Goal: Transaction & Acquisition: Purchase product/service

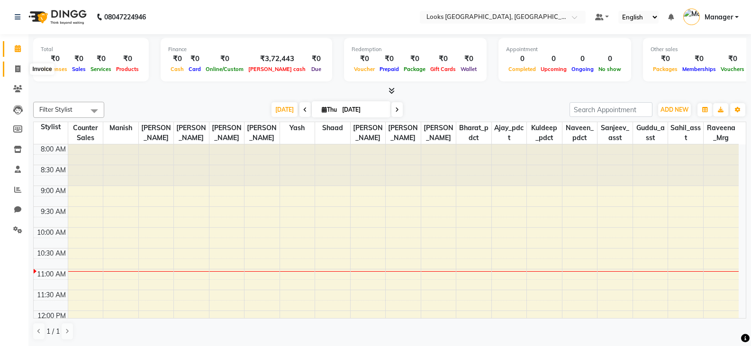
click at [19, 72] on icon at bounding box center [17, 68] width 5 height 7
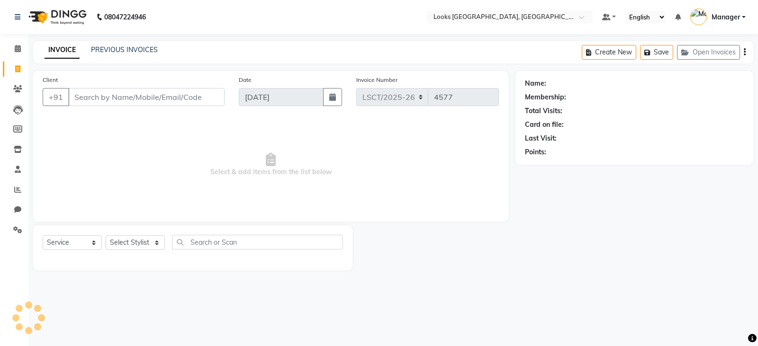
click at [133, 96] on input "Client" at bounding box center [146, 97] width 156 height 18
click at [63, 240] on select "Select Service Product Membership Package Voucher Prepaid Gift Card" at bounding box center [72, 242] width 59 height 15
select select "product"
click at [43, 235] on select "Select Service Product Membership Package Voucher Prepaid Gift Card" at bounding box center [72, 242] width 59 height 15
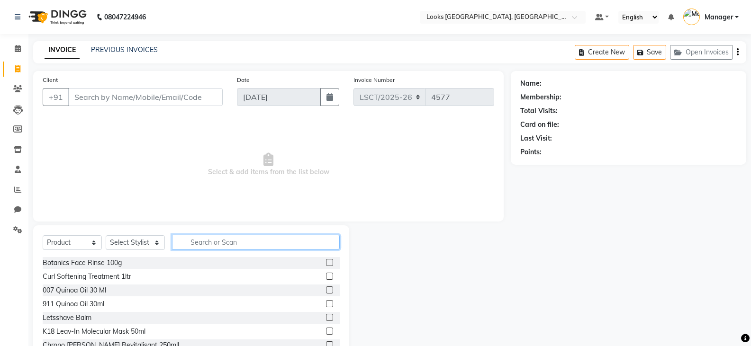
click at [263, 247] on input "text" at bounding box center [256, 242] width 168 height 15
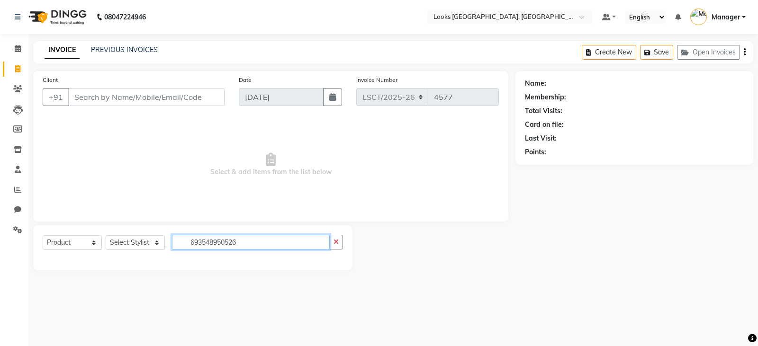
type input "693548950526"
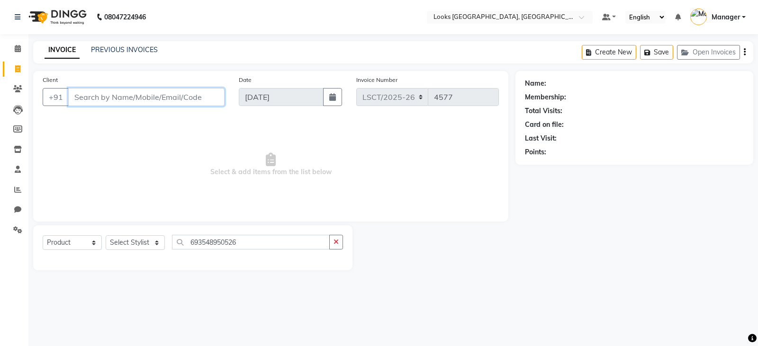
click at [140, 92] on input "Client" at bounding box center [146, 97] width 156 height 18
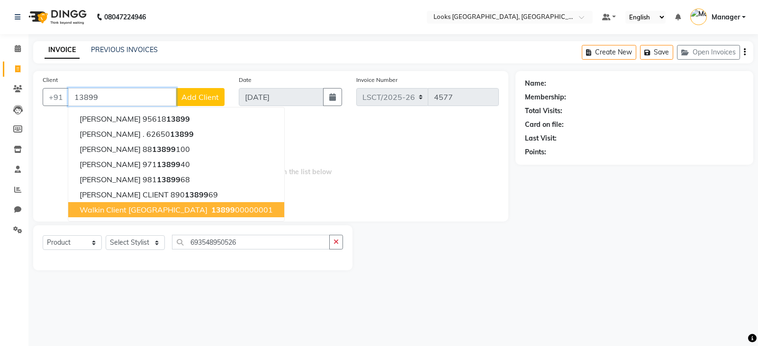
click at [184, 208] on span "Walkin Client [GEOGRAPHIC_DATA]" at bounding box center [144, 209] width 128 height 9
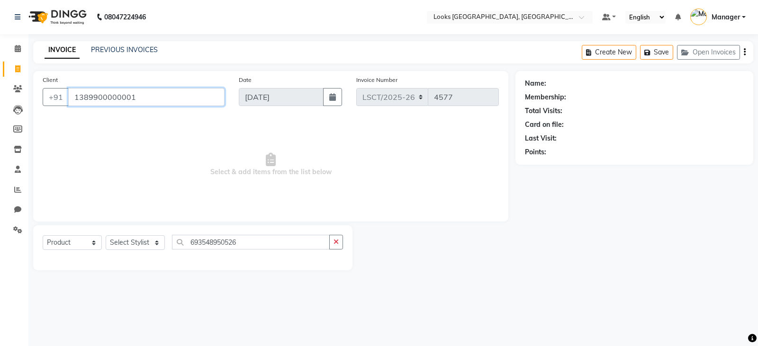
type input "1389900000001"
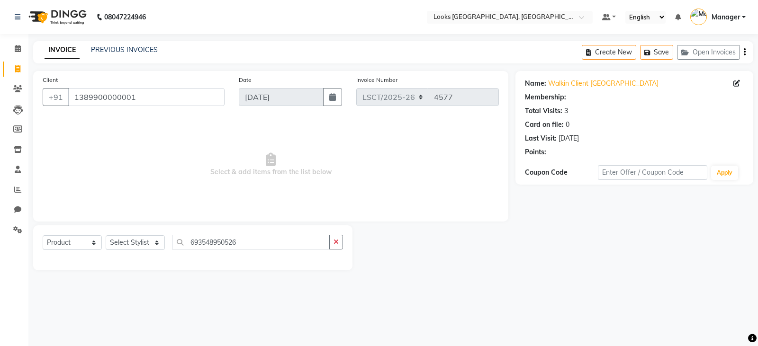
select select "1: Object"
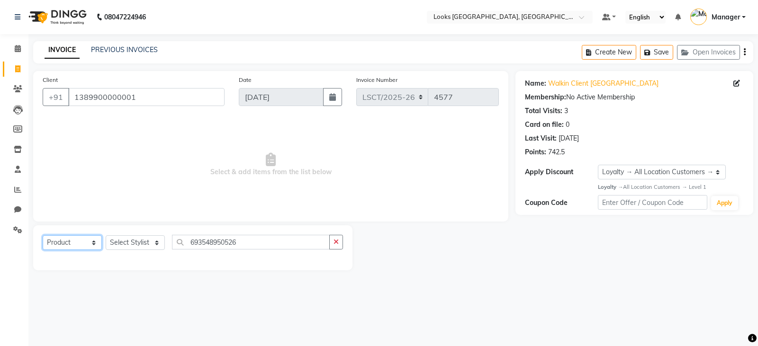
click at [63, 236] on select "Select Service Product Membership Package Voucher Prepaid Gift Card" at bounding box center [72, 242] width 59 height 15
click at [43, 235] on select "Select Service Product Membership Package Voucher Prepaid Gift Card" at bounding box center [72, 242] width 59 height 15
drag, startPoint x: 260, startPoint y: 239, endPoint x: 20, endPoint y: 269, distance: 241.9
click at [20, 269] on app-home "08047224946 Select Location × Looks [GEOGRAPHIC_DATA], [GEOGRAPHIC_DATA] Defaul…" at bounding box center [379, 142] width 758 height 285
click at [52, 247] on select "Select Service Product Membership Package Voucher Prepaid Gift Card" at bounding box center [72, 242] width 59 height 15
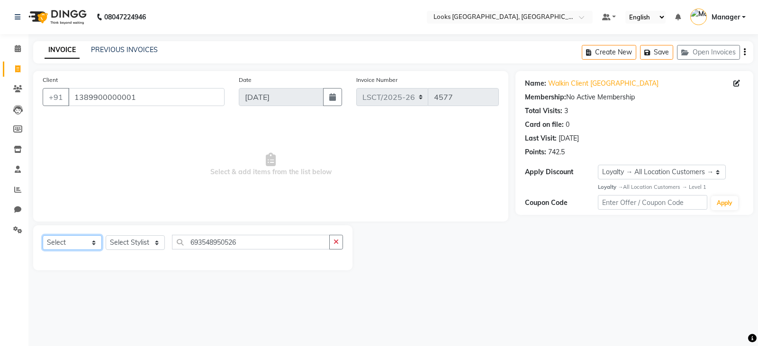
select select "service"
click at [43, 235] on select "Select Service Product Membership Package Voucher Prepaid Gift Card" at bounding box center [72, 242] width 59 height 15
click at [133, 243] on select "Select Stylist [PERSON_NAME] Bharat_pdct Counter Sales [PERSON_NAME] guddu_asst…" at bounding box center [135, 242] width 59 height 15
select select "90415"
click at [106, 235] on select "Select Stylist [PERSON_NAME] Bharat_pdct Counter Sales [PERSON_NAME] guddu_asst…" at bounding box center [135, 242] width 59 height 15
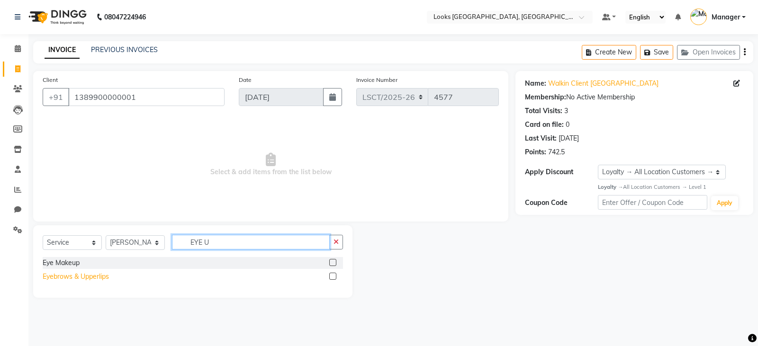
type input "EYE U"
click at [100, 280] on div "Eyebrows & Upperlips" at bounding box center [76, 277] width 66 height 10
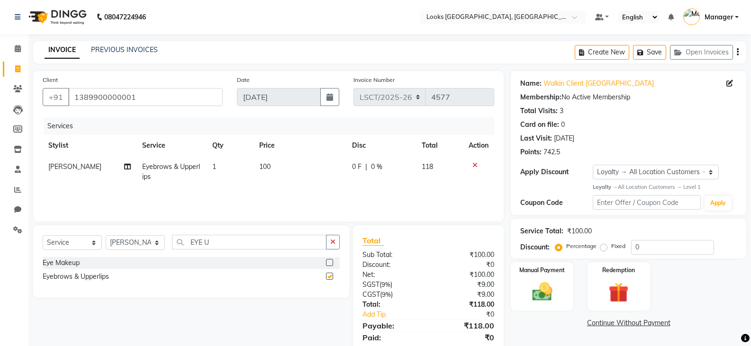
checkbox input "false"
click at [274, 171] on td "100" at bounding box center [299, 171] width 93 height 31
select select "90415"
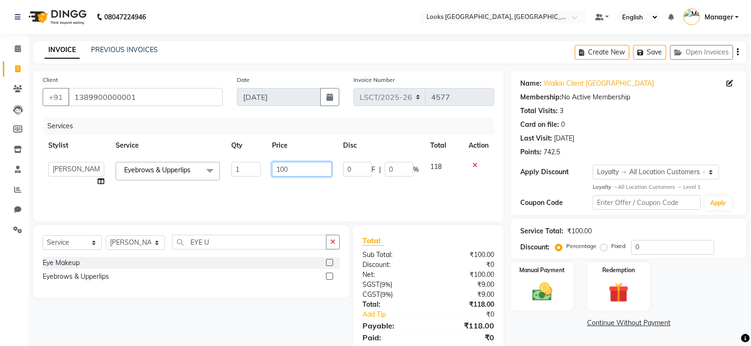
drag, startPoint x: 308, startPoint y: 167, endPoint x: 253, endPoint y: 180, distance: 56.4
click at [258, 178] on tr "[PERSON_NAME] Ajay_pdct Bharat_pdct Counter Sales [PERSON_NAME] guddu_asst [PER…" at bounding box center [268, 174] width 451 height 36
type input "200"
click at [543, 300] on img at bounding box center [542, 292] width 34 height 24
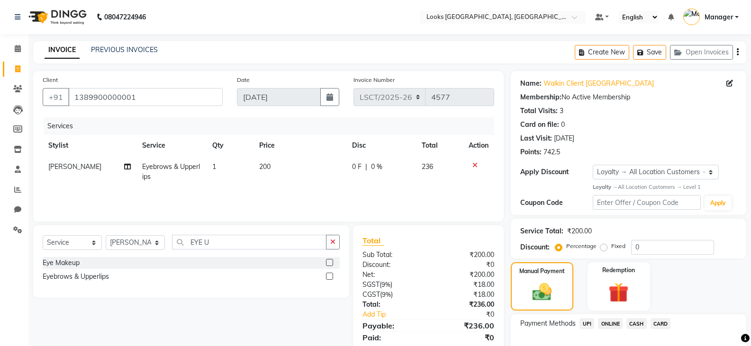
click at [644, 324] on span "CASH" at bounding box center [636, 323] width 20 height 11
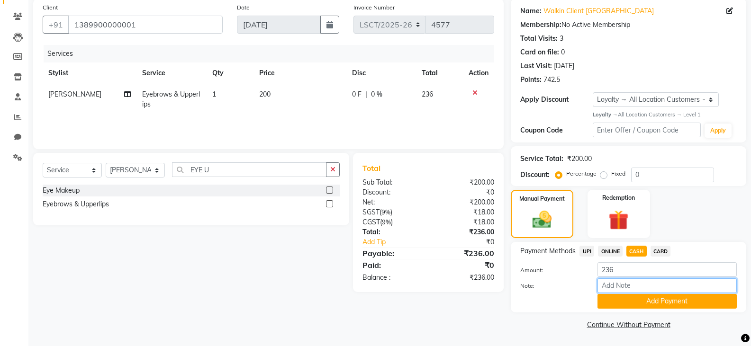
click at [642, 293] on div "Note:" at bounding box center [628, 287] width 231 height 16
click at [643, 297] on button "Add Payment" at bounding box center [666, 301] width 139 height 15
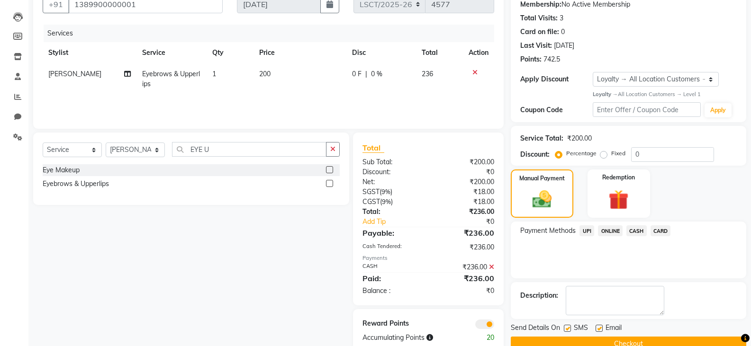
scroll to position [113, 0]
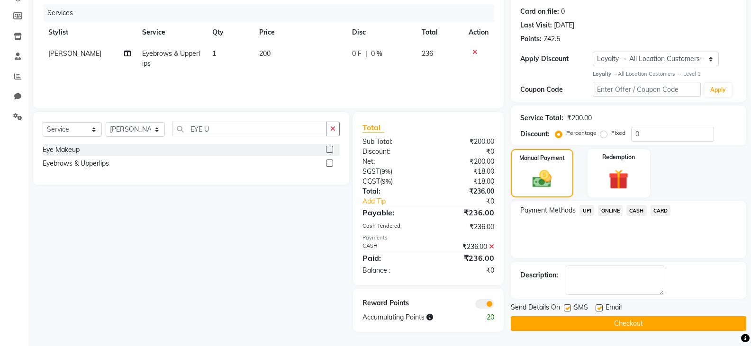
click at [601, 318] on button "Checkout" at bounding box center [628, 323] width 235 height 15
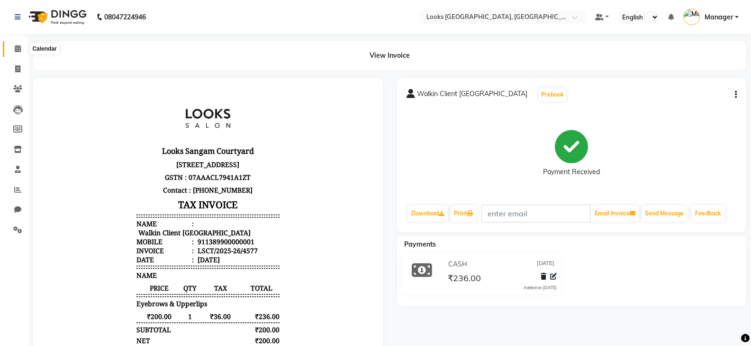
click at [17, 46] on icon at bounding box center [18, 48] width 6 height 7
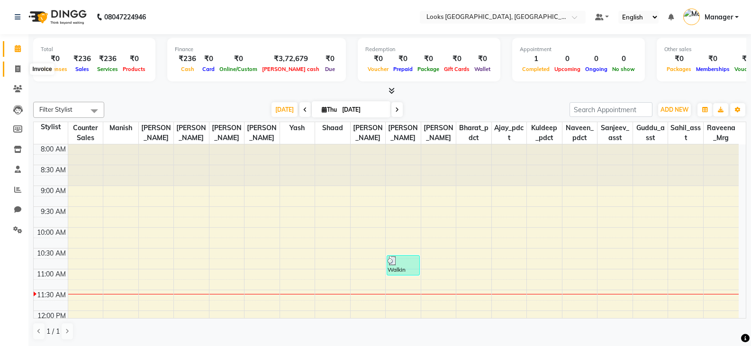
click at [19, 70] on icon at bounding box center [17, 68] width 5 height 7
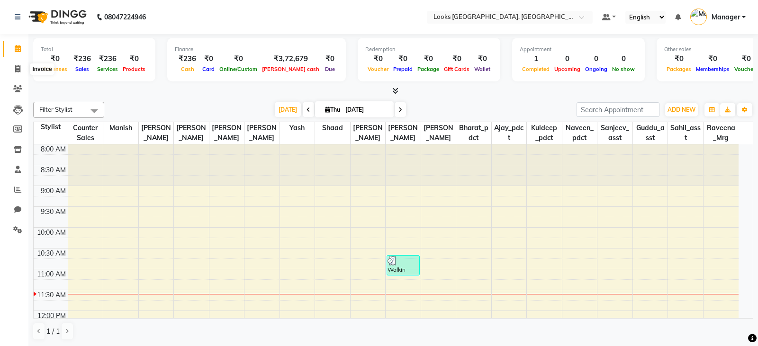
select select "service"
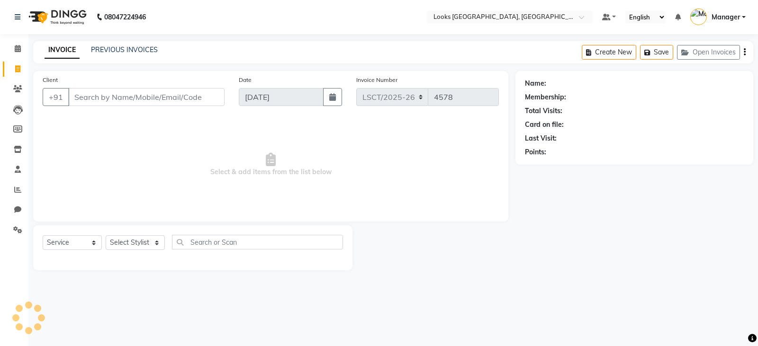
click at [99, 93] on input "Client" at bounding box center [146, 97] width 156 height 18
type input "7578000021"
click at [195, 101] on span "Add Client" at bounding box center [199, 96] width 37 height 9
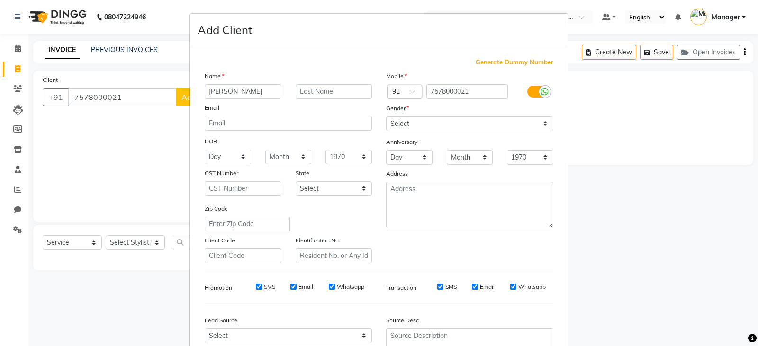
type input "[PERSON_NAME]"
click at [306, 94] on input "text" at bounding box center [334, 91] width 77 height 15
type input "[PERSON_NAME]"
click at [405, 123] on select "Select [DEMOGRAPHIC_DATA] [DEMOGRAPHIC_DATA] Other Prefer Not To Say" at bounding box center [469, 124] width 167 height 15
select select "[DEMOGRAPHIC_DATA]"
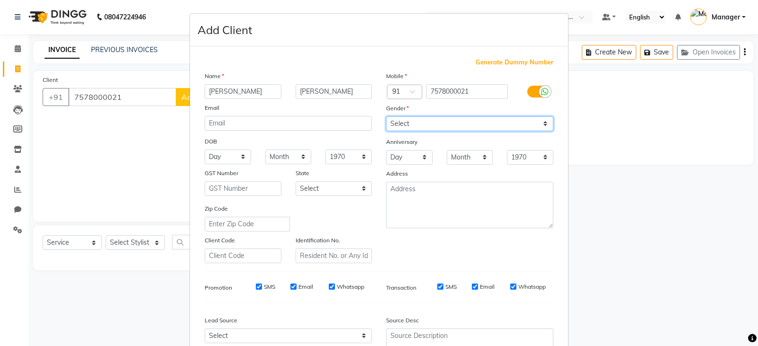
click at [386, 117] on select "Select [DEMOGRAPHIC_DATA] [DEMOGRAPHIC_DATA] Other Prefer Not To Say" at bounding box center [469, 124] width 167 height 15
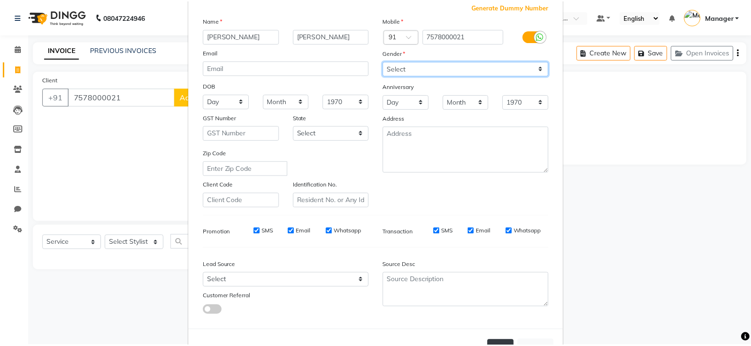
scroll to position [91, 0]
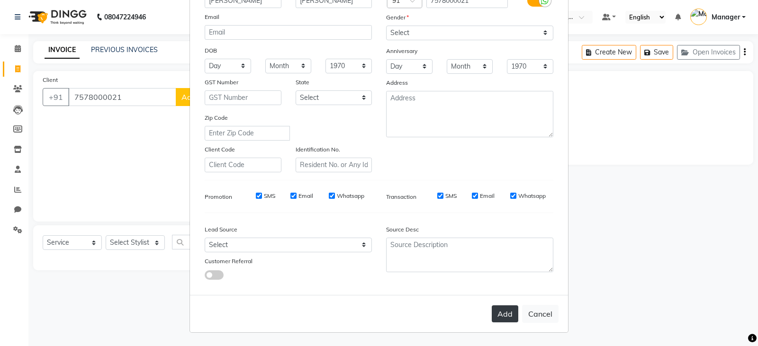
click at [497, 316] on button "Add" at bounding box center [505, 314] width 27 height 17
select select
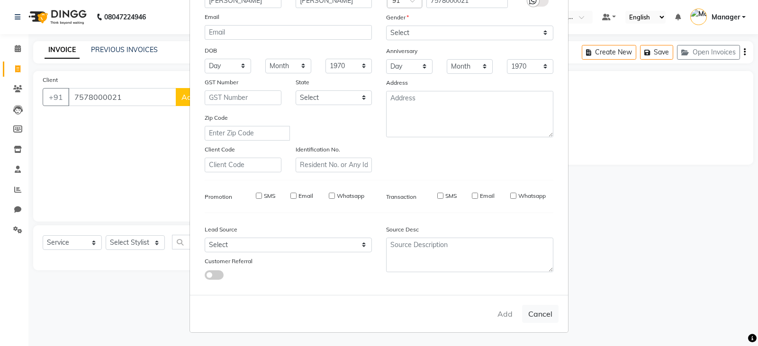
select select
checkbox input "false"
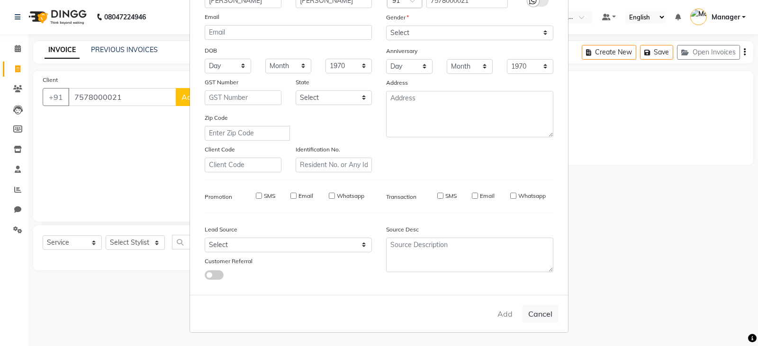
checkbox input "false"
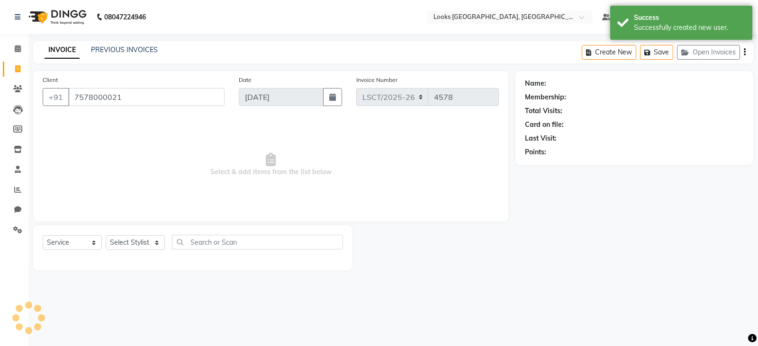
select select "1: Object"
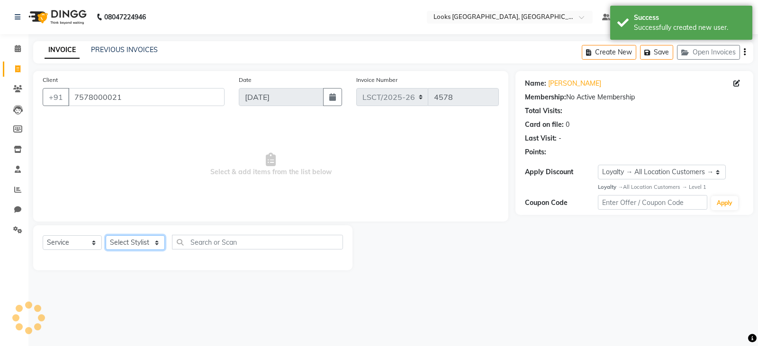
click at [135, 240] on select "Select Stylist [PERSON_NAME] Bharat_pdct Counter Sales [PERSON_NAME] guddu_asst…" at bounding box center [135, 242] width 59 height 15
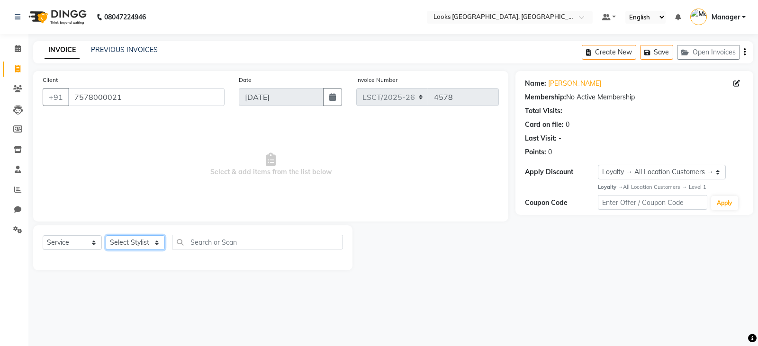
select select "90411"
click at [106, 235] on select "Select Stylist [PERSON_NAME] Bharat_pdct Counter Sales [PERSON_NAME] guddu_asst…" at bounding box center [135, 242] width 59 height 15
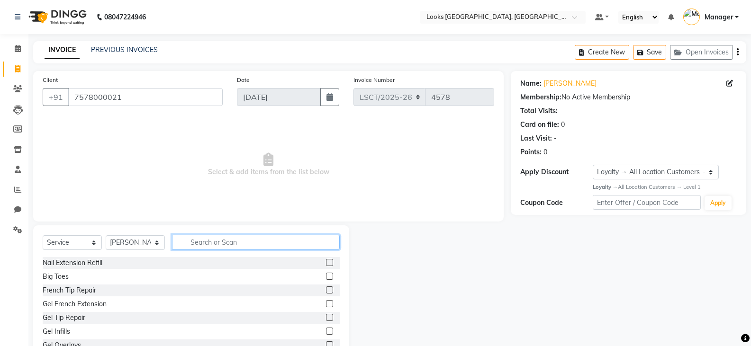
click at [215, 249] on input "text" at bounding box center [256, 242] width 168 height 15
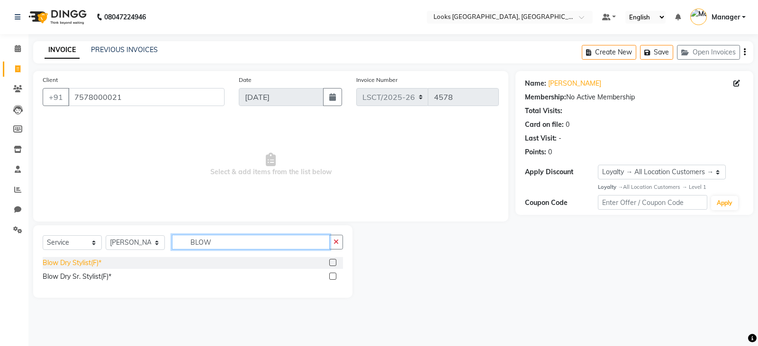
type input "BLOW"
click at [78, 263] on div "Blow Dry Stylist(F)*" at bounding box center [72, 263] width 59 height 10
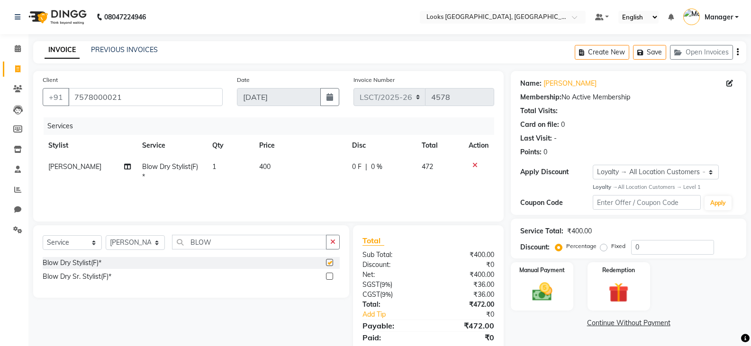
checkbox input "false"
click at [260, 160] on td "400" at bounding box center [299, 171] width 93 height 31
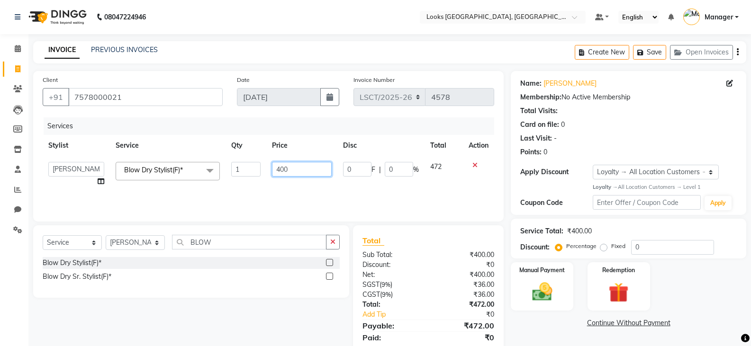
drag, startPoint x: 312, startPoint y: 167, endPoint x: 219, endPoint y: 180, distance: 94.2
click at [219, 180] on tr "[PERSON_NAME] Ajay_pdct Bharat_pdct Counter Sales [PERSON_NAME] guddu_asst [PER…" at bounding box center [268, 174] width 451 height 36
type input "700"
click at [349, 199] on div "Services Stylist Service Qty Price Disc Total Action [PERSON_NAME] Ajay_pdct Bh…" at bounding box center [268, 164] width 451 height 95
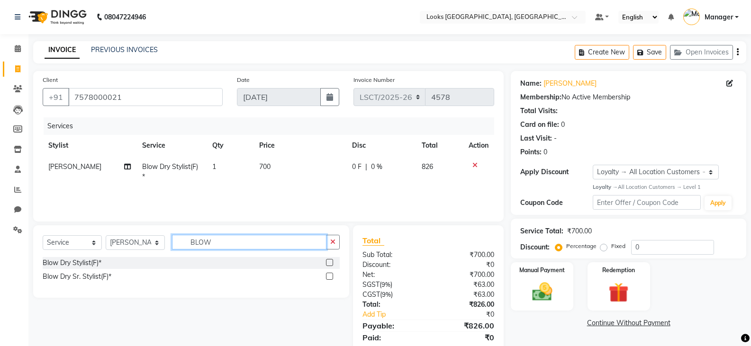
drag, startPoint x: 235, startPoint y: 239, endPoint x: 22, endPoint y: 258, distance: 214.0
click at [0, 251] on app-home "08047224946 Select Location × Looks [GEOGRAPHIC_DATA], [GEOGRAPHIC_DATA] Defaul…" at bounding box center [375, 189] width 751 height 379
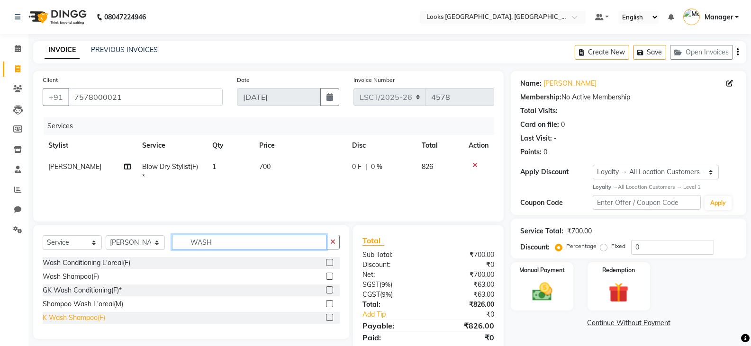
type input "WASH"
drag, startPoint x: 84, startPoint y: 315, endPoint x: 281, endPoint y: 244, distance: 208.7
click at [83, 315] on div "K Wash Shampoo(F)" at bounding box center [74, 318] width 63 height 10
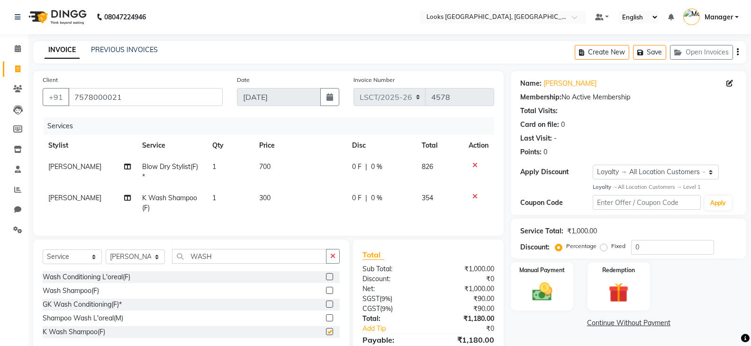
checkbox input "false"
click at [269, 195] on span "300" at bounding box center [264, 198] width 11 height 9
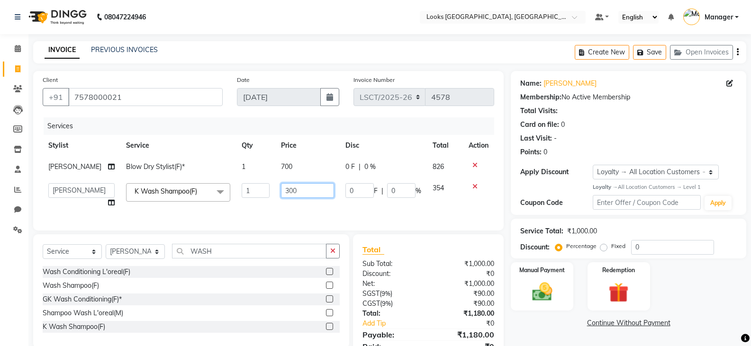
drag, startPoint x: 313, startPoint y: 193, endPoint x: 201, endPoint y: 206, distance: 112.0
click at [201, 206] on tr "[PERSON_NAME] Ajay_pdct Bharat_pdct Counter Sales [PERSON_NAME] guddu_asst [PER…" at bounding box center [268, 196] width 451 height 36
type input "600"
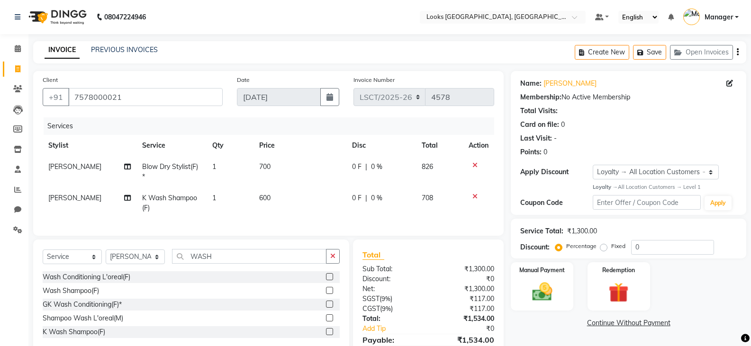
click at [74, 192] on td "[PERSON_NAME]" at bounding box center [90, 203] width 94 height 31
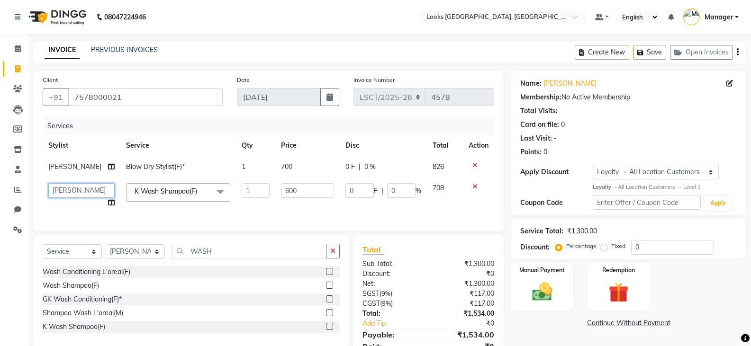
click at [64, 191] on select "[PERSON_NAME] Bharat_pdct Counter Sales [PERSON_NAME] guddu_asst [PERSON_NAME] …" at bounding box center [81, 190] width 66 height 15
select select "90422"
click at [540, 294] on img at bounding box center [542, 292] width 34 height 24
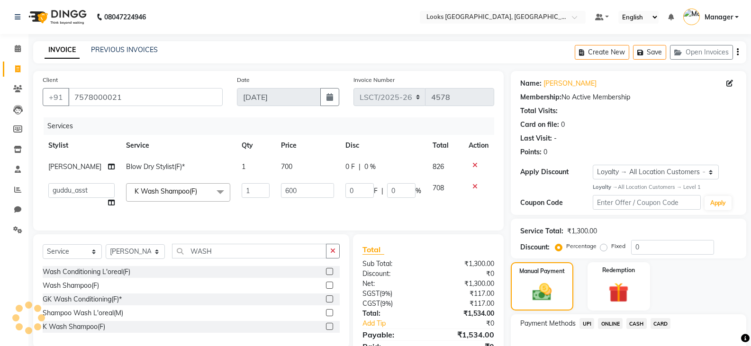
click at [637, 324] on span "CASH" at bounding box center [636, 323] width 20 height 11
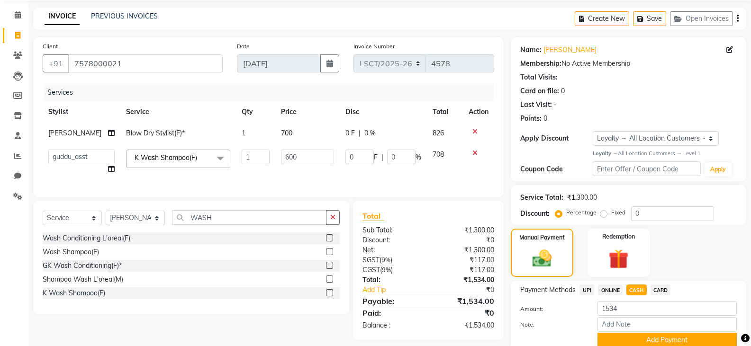
scroll to position [72, 0]
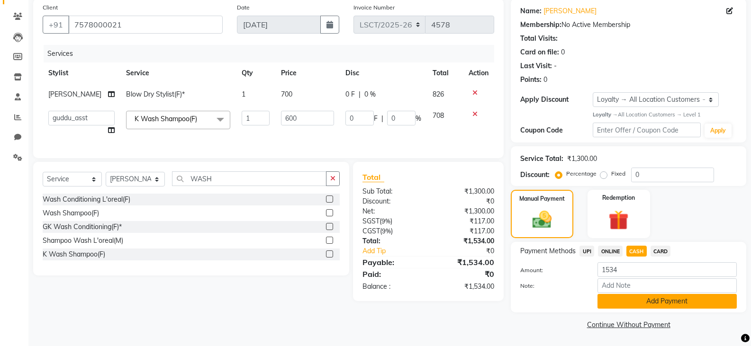
click at [634, 301] on button "Add Payment" at bounding box center [666, 301] width 139 height 15
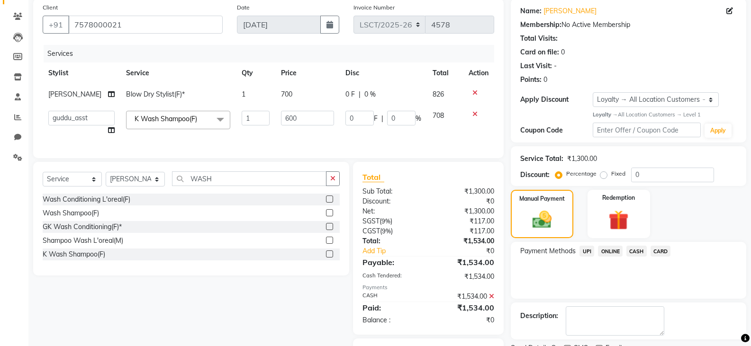
scroll to position [129, 0]
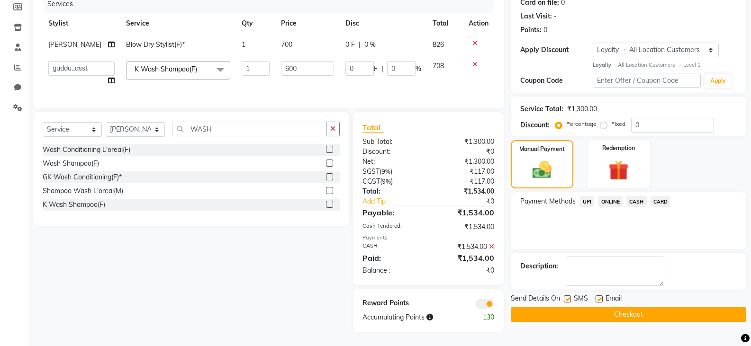
click at [606, 307] on button "Checkout" at bounding box center [628, 314] width 235 height 15
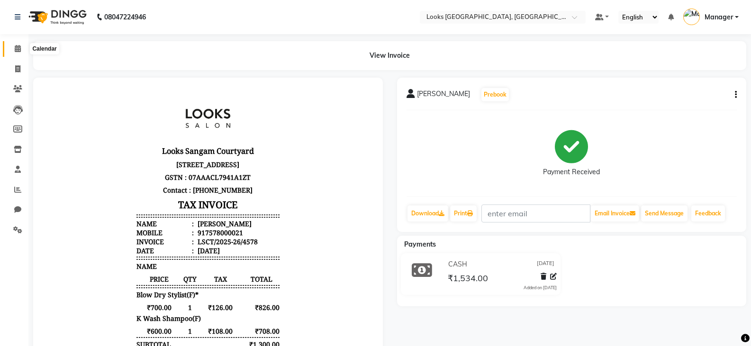
click at [18, 52] on icon at bounding box center [18, 48] width 6 height 7
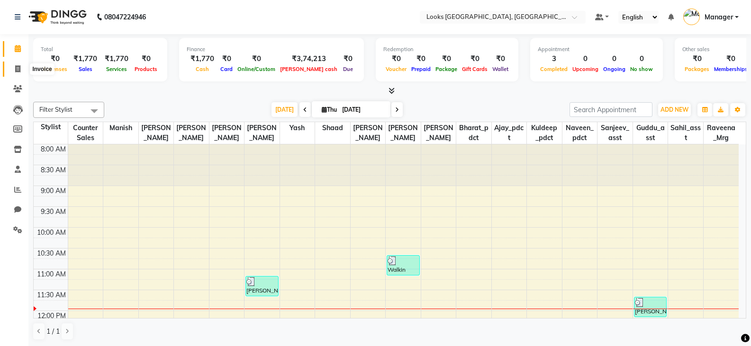
click at [18, 64] on span at bounding box center [17, 69] width 17 height 11
select select "service"
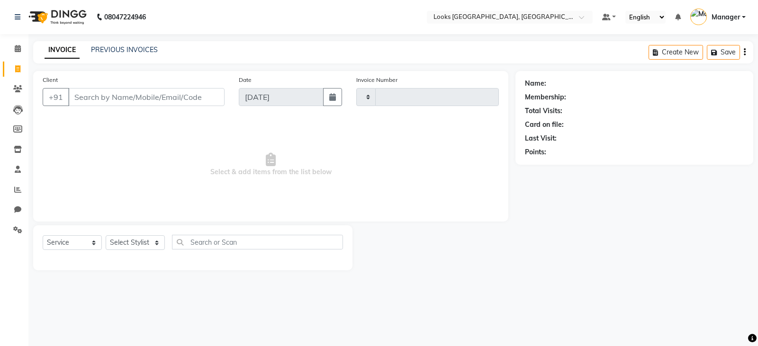
type input "4579"
select select "8942"
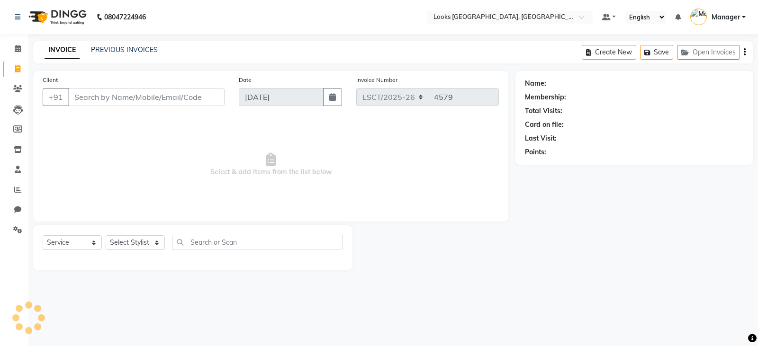
click at [107, 101] on input "Client" at bounding box center [146, 97] width 156 height 18
type input "9812107777"
click at [217, 97] on span "Add Client" at bounding box center [199, 96] width 37 height 9
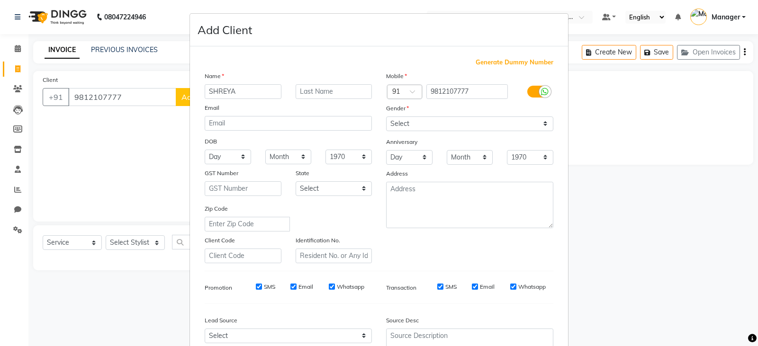
type input "SHREYA"
type input "MITTAL"
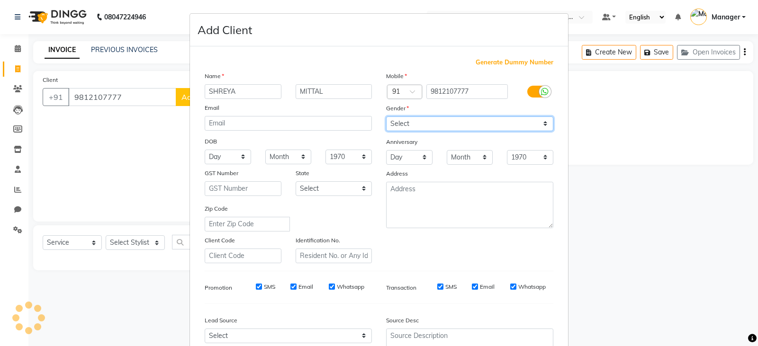
drag, startPoint x: 402, startPoint y: 121, endPoint x: 403, endPoint y: 129, distance: 8.1
click at [402, 121] on select "Select [DEMOGRAPHIC_DATA] [DEMOGRAPHIC_DATA] Other Prefer Not To Say" at bounding box center [469, 124] width 167 height 15
select select "[DEMOGRAPHIC_DATA]"
click at [386, 117] on select "Select [DEMOGRAPHIC_DATA] [DEMOGRAPHIC_DATA] Other Prefer Not To Say" at bounding box center [469, 124] width 167 height 15
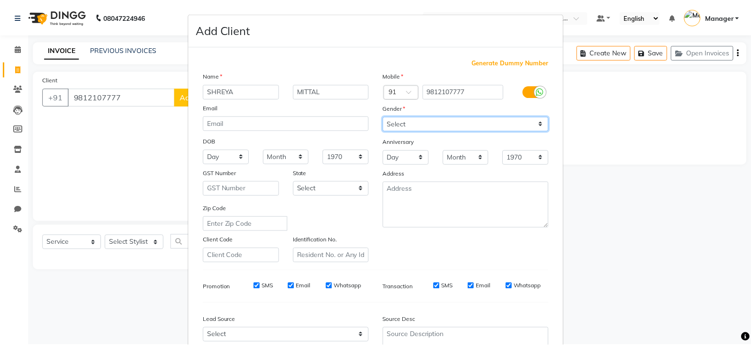
scroll to position [91, 0]
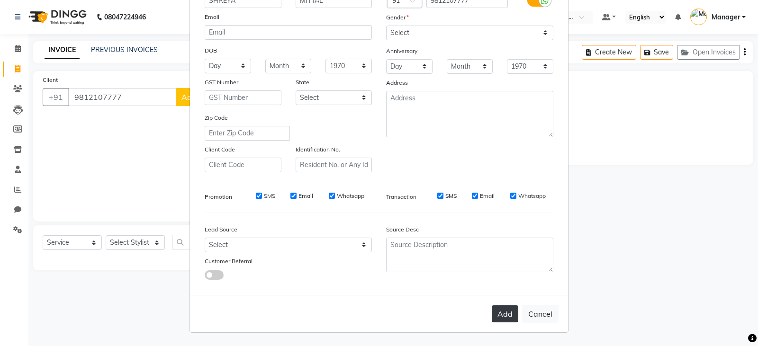
click at [504, 318] on button "Add" at bounding box center [505, 314] width 27 height 17
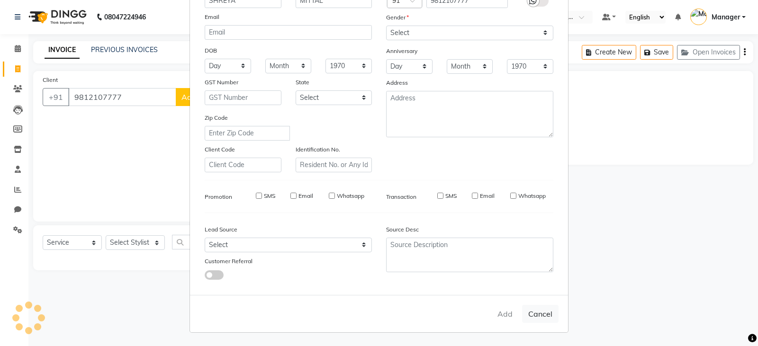
select select
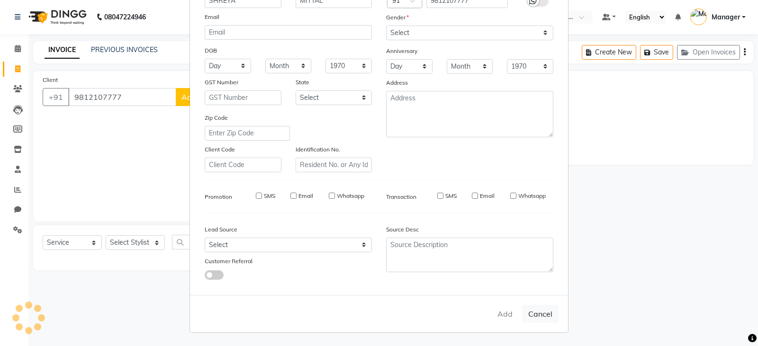
select select
checkbox input "false"
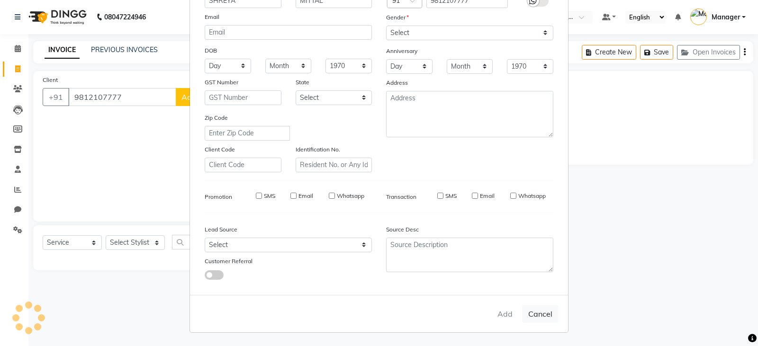
checkbox input "false"
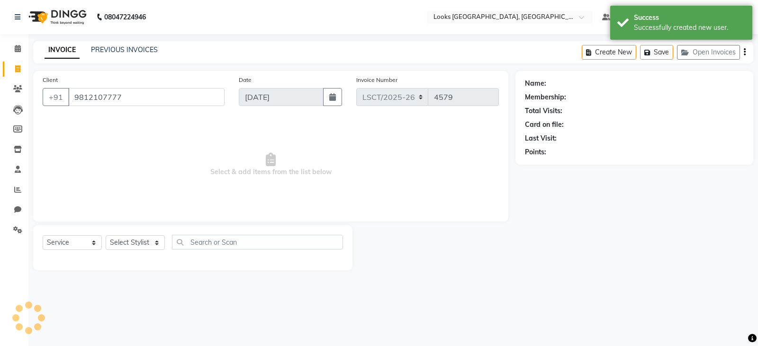
select select "1: Object"
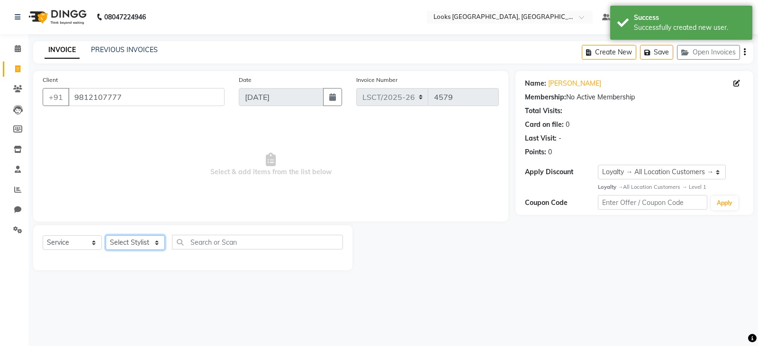
click at [115, 243] on select "Select Stylist [PERSON_NAME] Bharat_pdct Counter Sales [PERSON_NAME] guddu_asst…" at bounding box center [135, 242] width 59 height 15
select select "90411"
click at [106, 235] on select "Select Stylist [PERSON_NAME] Bharat_pdct Counter Sales [PERSON_NAME] guddu_asst…" at bounding box center [135, 242] width 59 height 15
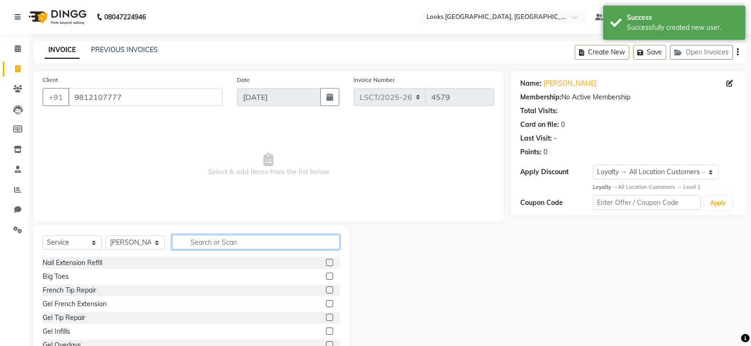
click at [263, 248] on input "text" at bounding box center [256, 242] width 168 height 15
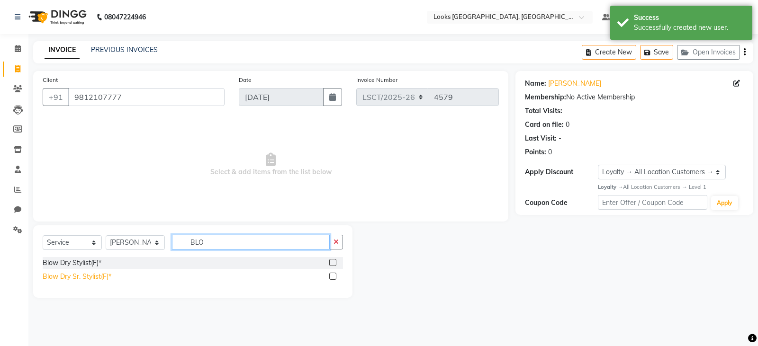
type input "BLO"
click at [63, 277] on div "Blow Dry Sr. Stylist(F)*" at bounding box center [77, 277] width 69 height 10
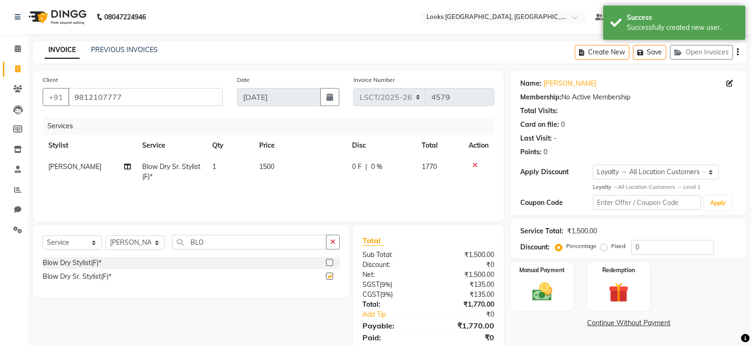
checkbox input "false"
click at [268, 162] on td "1500" at bounding box center [299, 171] width 93 height 31
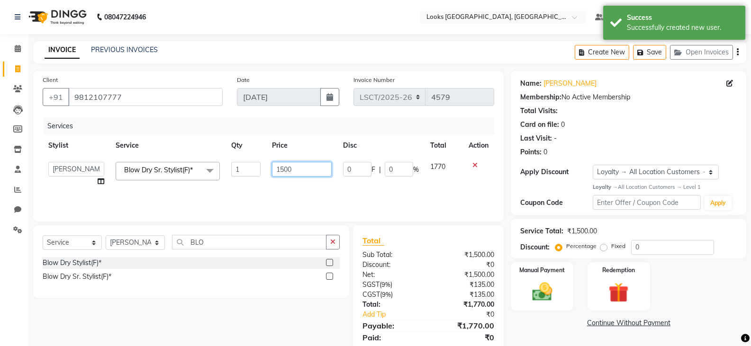
drag, startPoint x: 288, startPoint y: 173, endPoint x: 203, endPoint y: 178, distance: 85.0
click at [203, 178] on tr "[PERSON_NAME] Bharat_pdct Counter Sales [PERSON_NAME] guddu_asst [PERSON_NAME] …" at bounding box center [268, 174] width 451 height 36
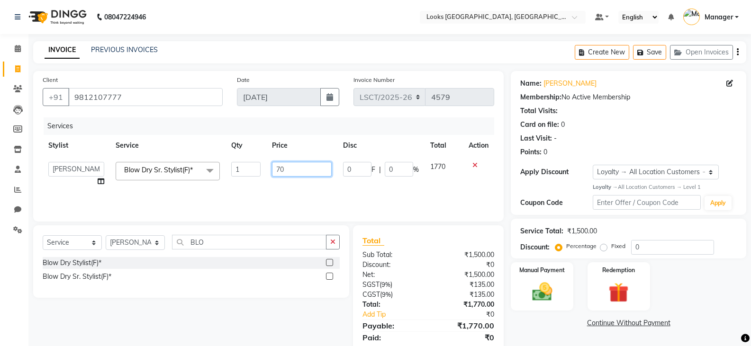
type input "700"
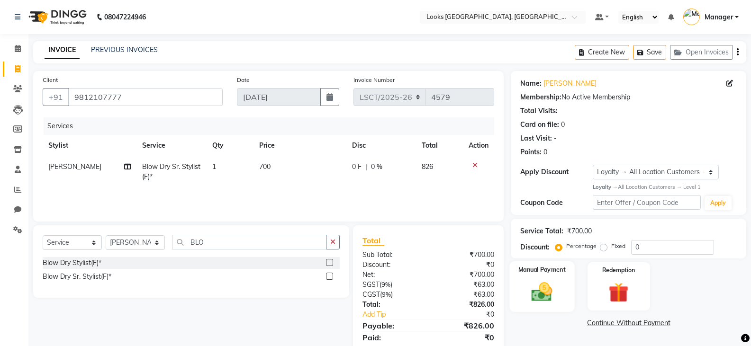
click at [544, 293] on img at bounding box center [542, 292] width 34 height 24
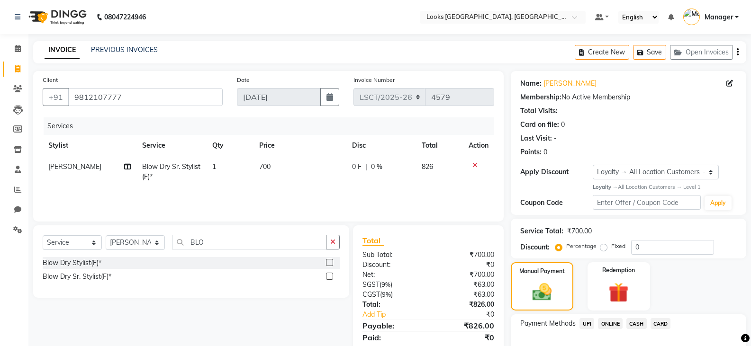
click at [581, 323] on span "UPI" at bounding box center [586, 323] width 15 height 11
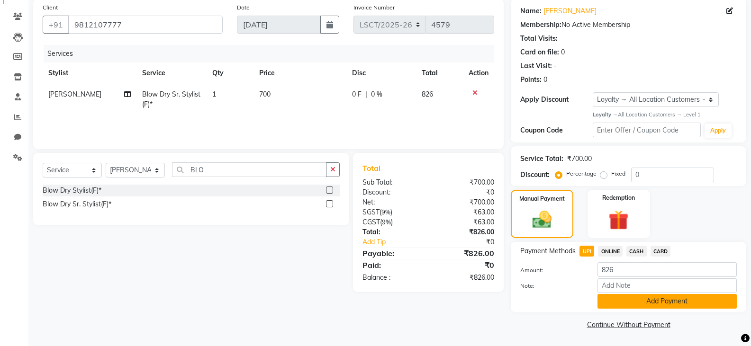
click at [634, 296] on button "Add Payment" at bounding box center [666, 301] width 139 height 15
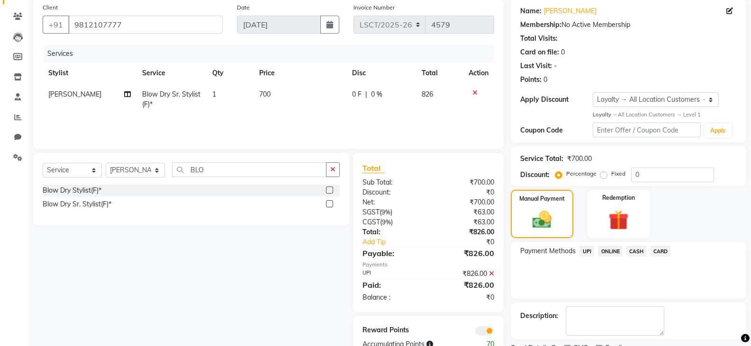
scroll to position [112, 0]
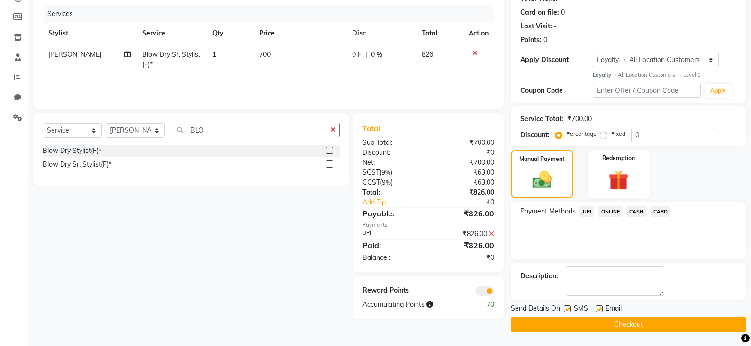
click at [574, 324] on button "Checkout" at bounding box center [628, 324] width 235 height 15
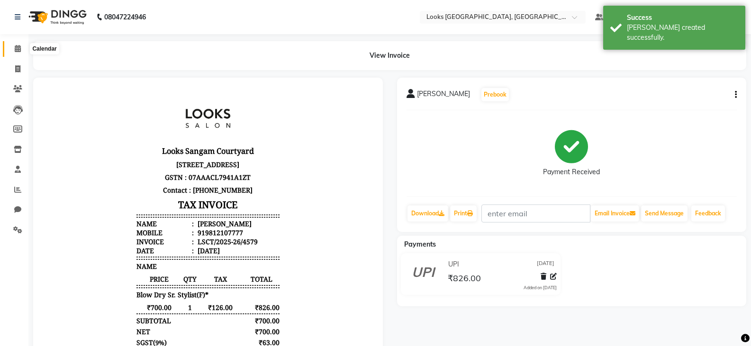
click at [15, 46] on icon at bounding box center [18, 48] width 6 height 7
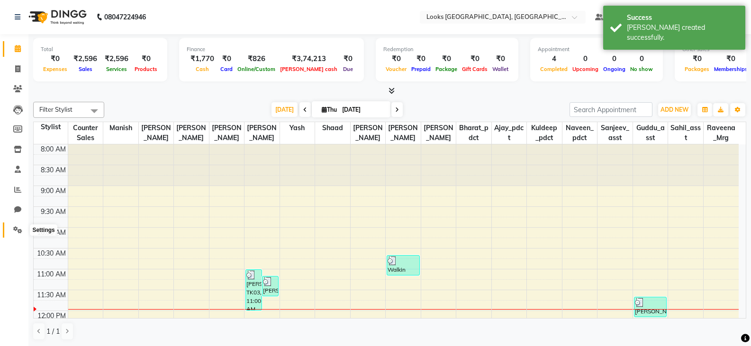
click at [15, 227] on icon at bounding box center [17, 229] width 9 height 7
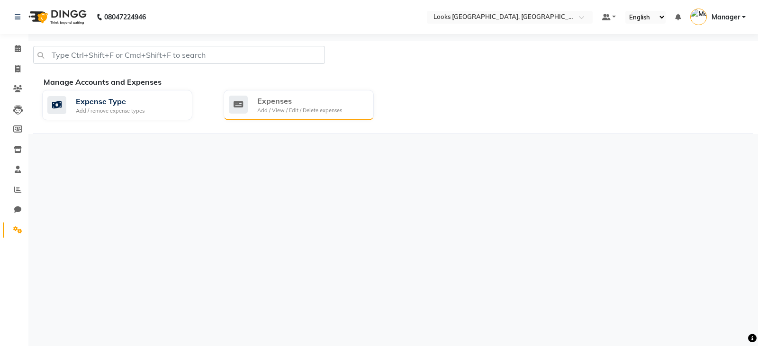
click at [311, 114] on div "Add / View / Edit / Delete expenses" at bounding box center [299, 111] width 85 height 8
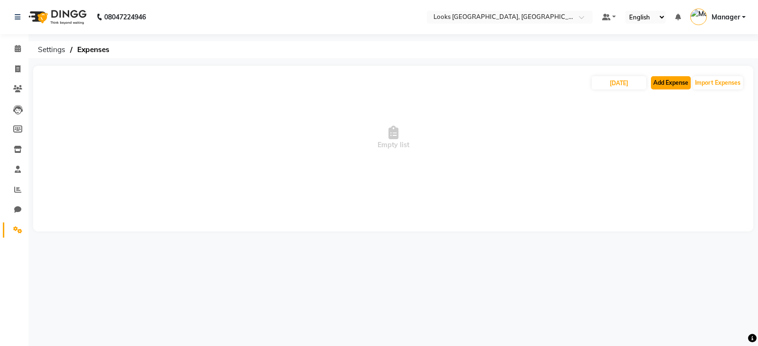
click at [669, 84] on button "Add Expense" at bounding box center [671, 82] width 40 height 13
select select "1"
select select "8113"
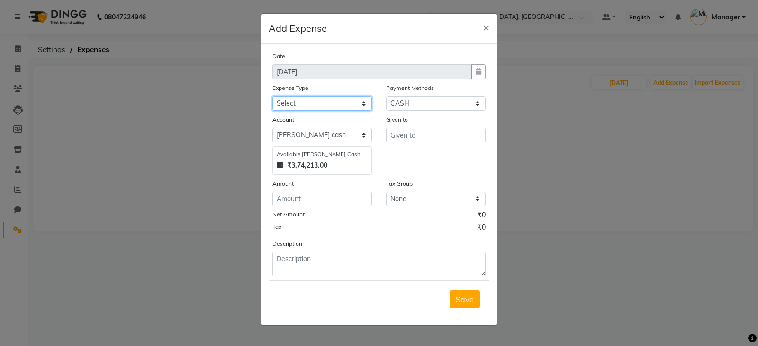
click at [315, 103] on select "Select Bank Deposit Blinkit Cash Handover CLIENT Client ordered food Client Ref…" at bounding box center [321, 103] width 99 height 15
select select "24070"
click at [272, 96] on select "Select Bank Deposit Blinkit Cash Handover CLIENT Client ordered food Client Ref…" at bounding box center [321, 103] width 99 height 15
click at [413, 142] on input "text" at bounding box center [435, 135] width 99 height 15
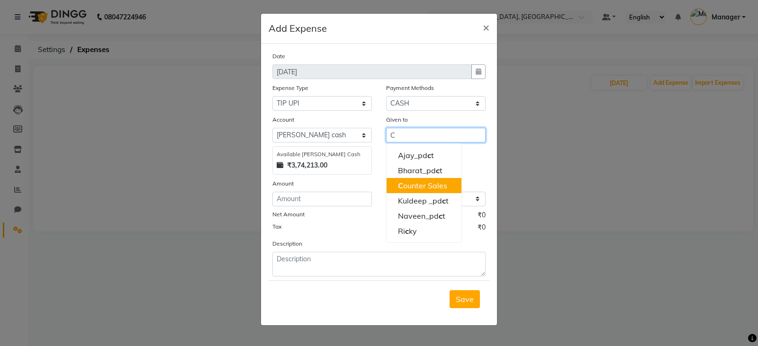
click at [416, 179] on button "C ounter Sales" at bounding box center [424, 185] width 75 height 15
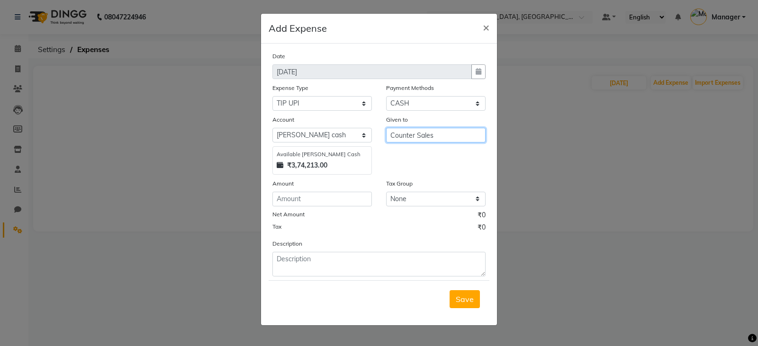
type input "Counter Sales"
click at [280, 201] on input "number" at bounding box center [321, 199] width 99 height 15
type input "8"
type input "200"
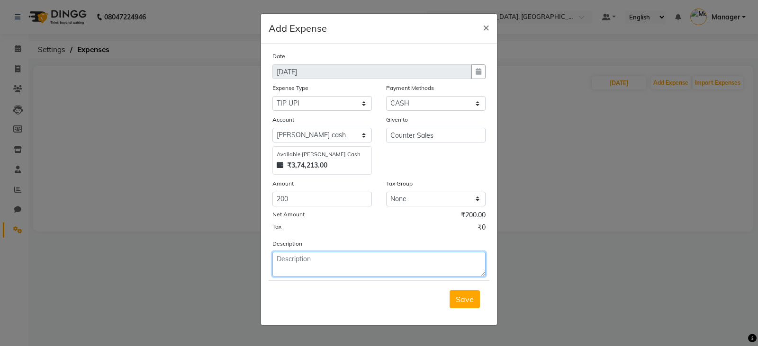
click at [340, 269] on textarea at bounding box center [378, 264] width 213 height 25
type textarea "B"
click at [288, 261] on textarea "UPI 200" at bounding box center [378, 264] width 213 height 25
drag, startPoint x: 288, startPoint y: 261, endPoint x: 224, endPoint y: 262, distance: 64.0
click at [224, 262] on ngb-modal-window "Add Expense × Date [DATE] Expense Type Select Bank Deposit Blinkit Cash Handove…" at bounding box center [379, 173] width 758 height 346
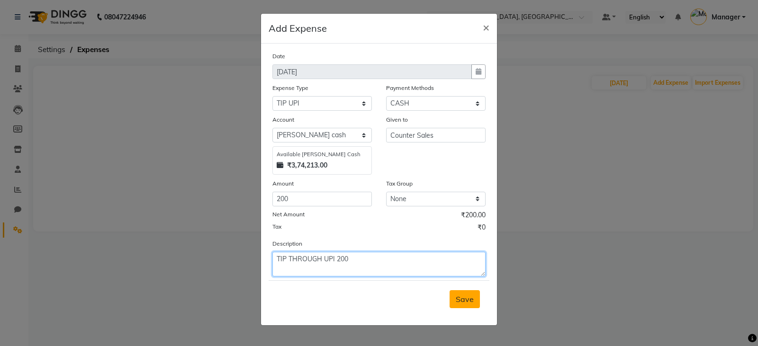
type textarea "TIP THROUGH UPI 200"
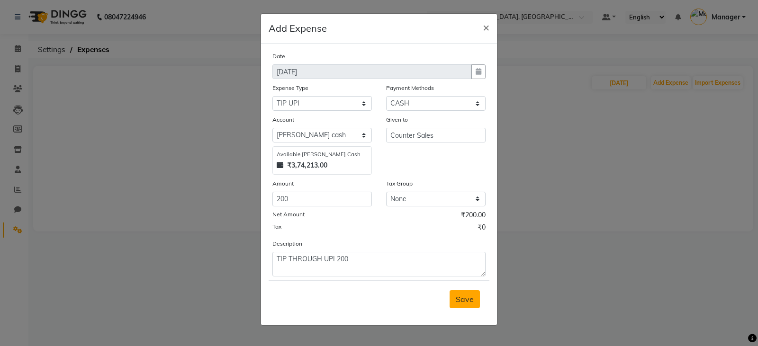
click at [463, 299] on span "Save" at bounding box center [465, 299] width 18 height 9
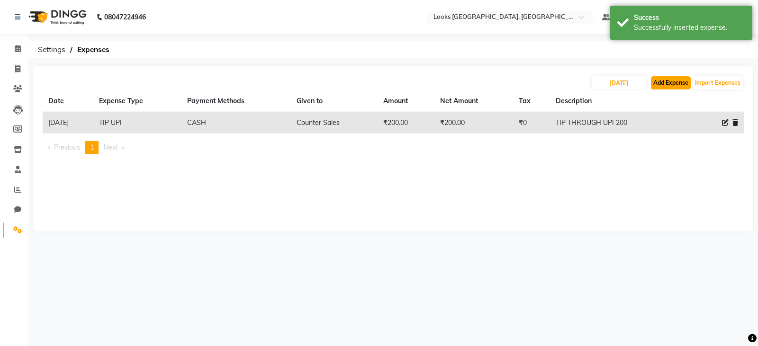
click at [667, 88] on button "Add Expense" at bounding box center [671, 82] width 40 height 13
select select "1"
select select "8113"
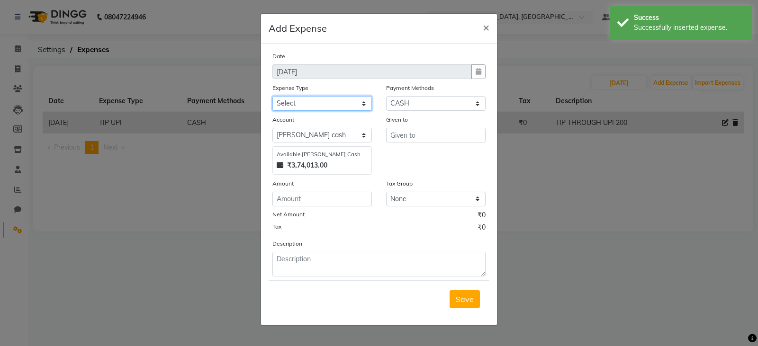
click at [313, 102] on select "Select Bank Deposit Blinkit Cash Handover CLIENT Client ordered food Client Ref…" at bounding box center [321, 103] width 99 height 15
select select "24473"
click at [272, 96] on select "Select Bank Deposit Blinkit Cash Handover CLIENT Client ordered food Client Ref…" at bounding box center [321, 103] width 99 height 15
click at [420, 133] on input "text" at bounding box center [435, 135] width 99 height 15
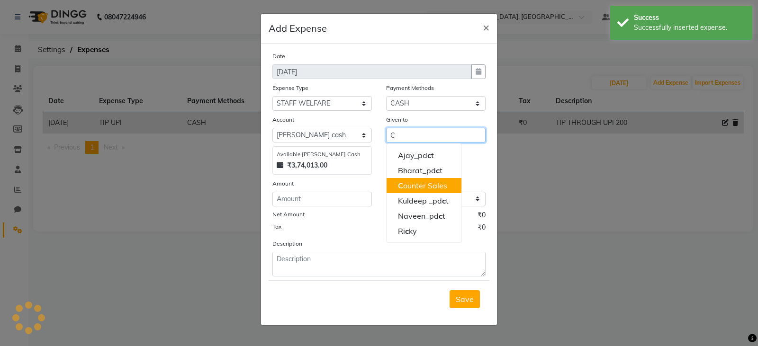
click at [399, 184] on span "C" at bounding box center [400, 185] width 5 height 9
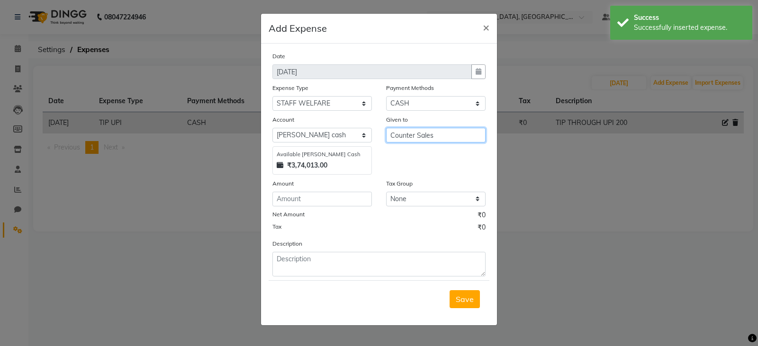
type input "Counter Sales"
click at [353, 197] on input "number" at bounding box center [321, 199] width 99 height 15
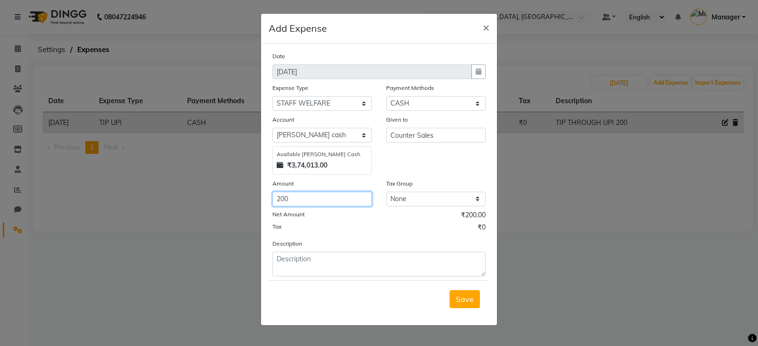
type input "200"
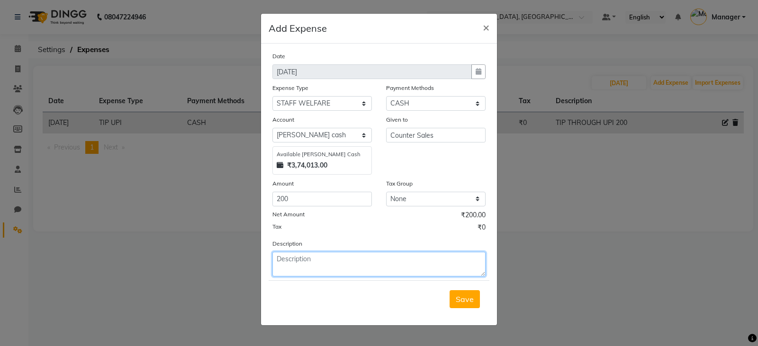
click at [332, 261] on textarea at bounding box center [378, 264] width 213 height 25
type textarea "STAFF TEA"
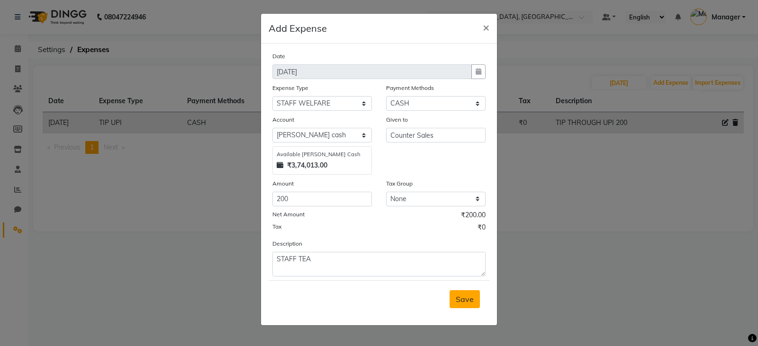
click at [470, 299] on span "Save" at bounding box center [465, 299] width 18 height 9
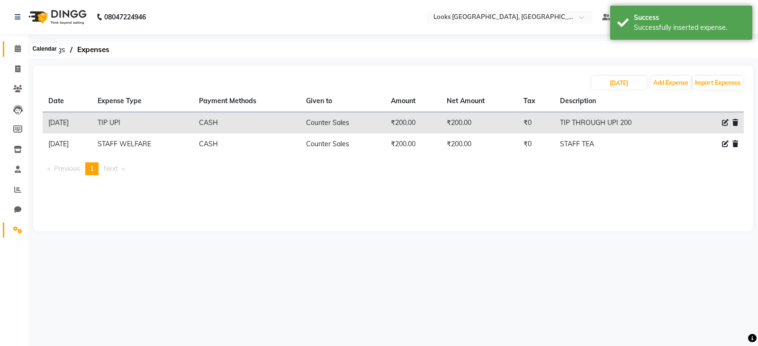
click at [20, 48] on icon at bounding box center [18, 48] width 6 height 7
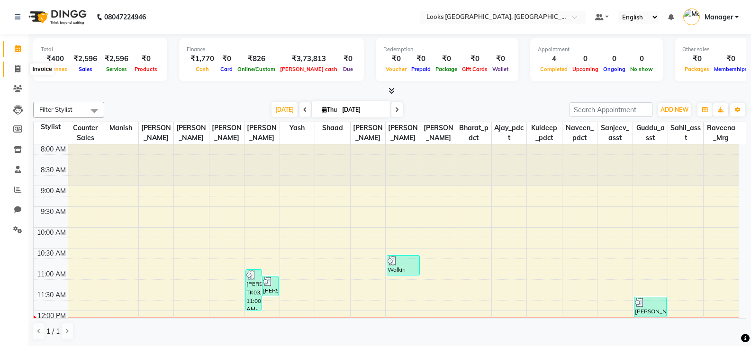
click at [12, 67] on span at bounding box center [17, 69] width 17 height 11
select select "service"
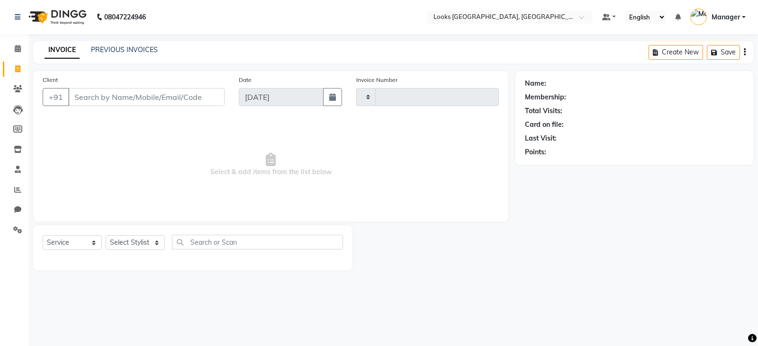
type input "4580"
select select "8942"
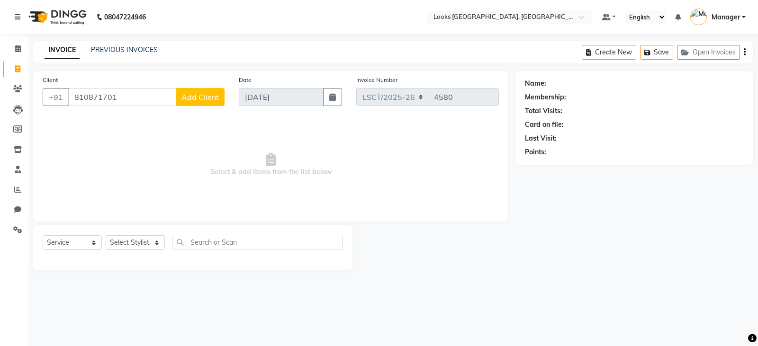
click at [325, 136] on span "Select & add items from the list below" at bounding box center [271, 164] width 456 height 95
click at [75, 98] on input "810871701" at bounding box center [122, 97] width 108 height 18
type input "9810871701"
click at [214, 96] on span "Add Client" at bounding box center [199, 96] width 37 height 9
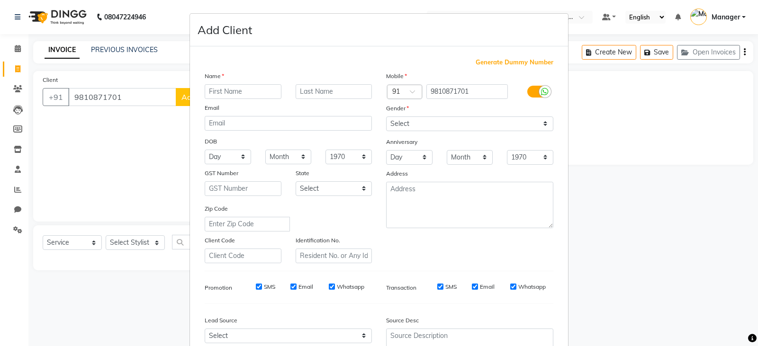
click at [257, 94] on input "text" at bounding box center [243, 91] width 77 height 15
click at [228, 90] on input "MONYTA" at bounding box center [243, 91] width 77 height 15
type input "[PERSON_NAME]"
click at [344, 95] on input "text" at bounding box center [334, 91] width 77 height 15
type input "[PERSON_NAME]"
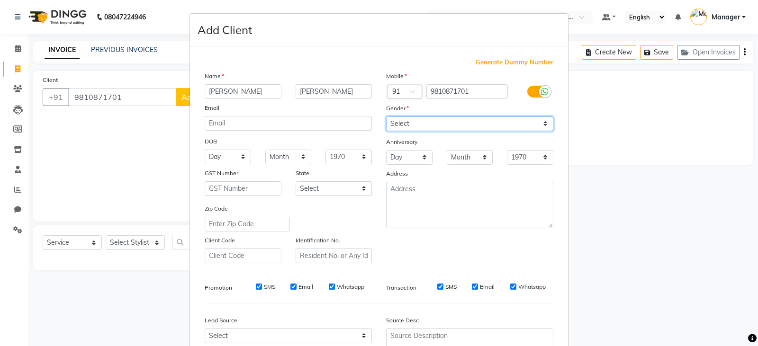
click at [453, 122] on select "Select [DEMOGRAPHIC_DATA] [DEMOGRAPHIC_DATA] Other Prefer Not To Say" at bounding box center [469, 124] width 167 height 15
select select "[DEMOGRAPHIC_DATA]"
click at [386, 117] on select "Select [DEMOGRAPHIC_DATA] [DEMOGRAPHIC_DATA] Other Prefer Not To Say" at bounding box center [469, 124] width 167 height 15
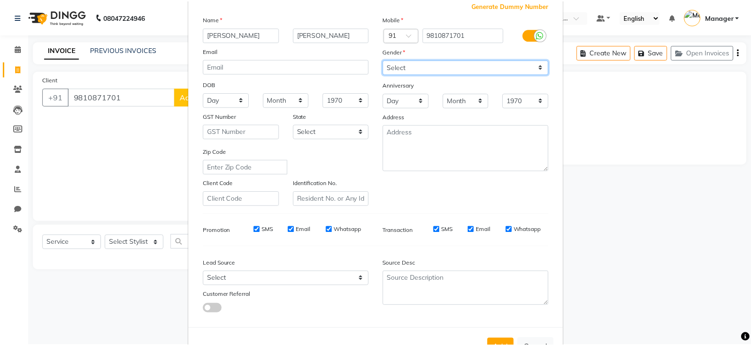
scroll to position [91, 0]
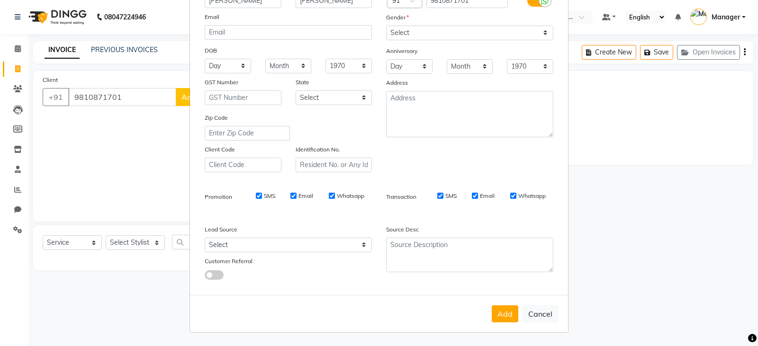
click at [504, 314] on button "Add" at bounding box center [505, 314] width 27 height 17
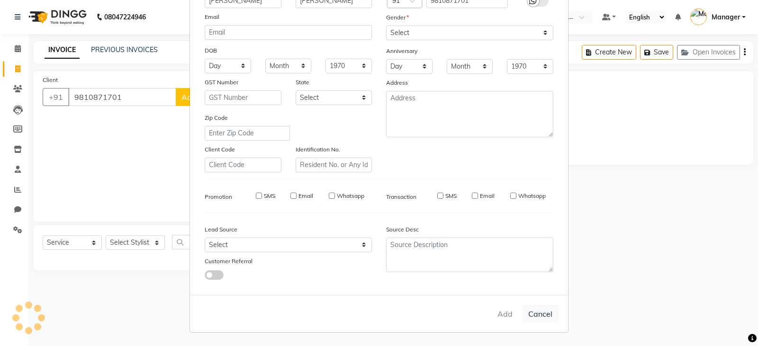
select select
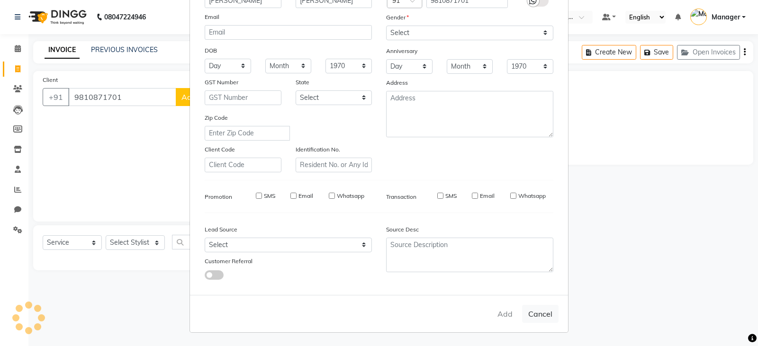
select select
checkbox input "false"
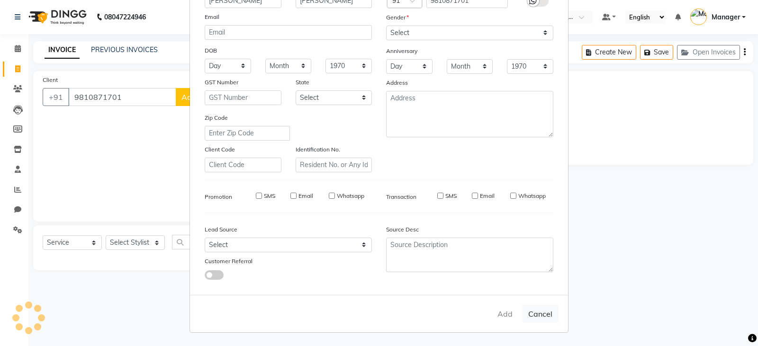
checkbox input "false"
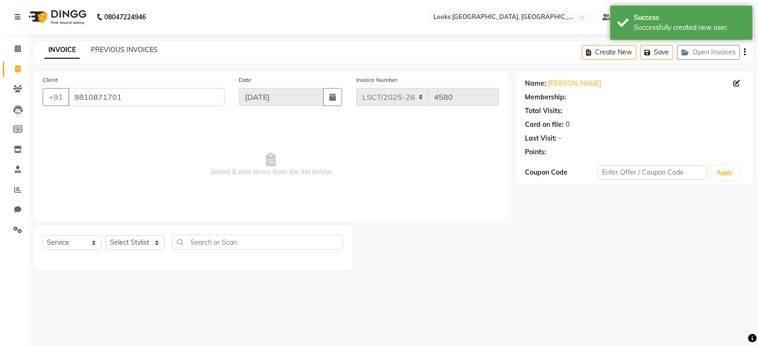
select select "1: Object"
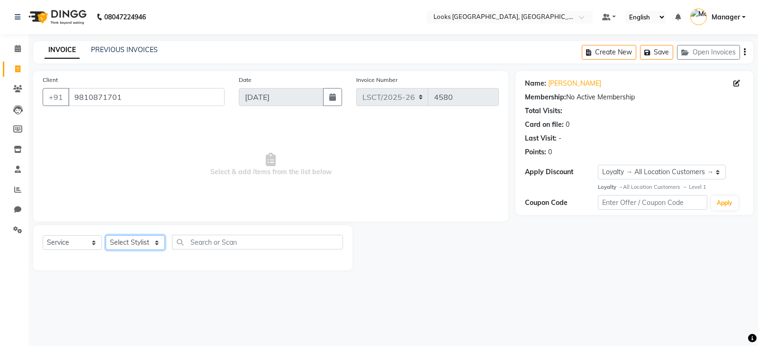
click at [118, 246] on select "Select Stylist [PERSON_NAME] Bharat_pdct Counter Sales [PERSON_NAME] guddu_asst…" at bounding box center [135, 242] width 59 height 15
select select "90414"
click at [106, 235] on select "Select Stylist [PERSON_NAME] Bharat_pdct Counter Sales [PERSON_NAME] guddu_asst…" at bounding box center [135, 242] width 59 height 15
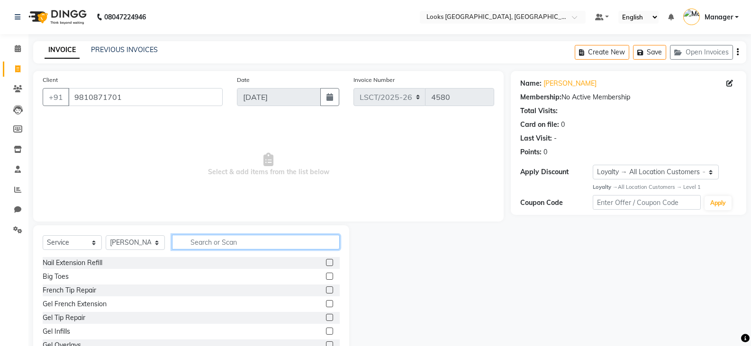
click at [265, 236] on input "text" at bounding box center [256, 242] width 168 height 15
type input "CUT"
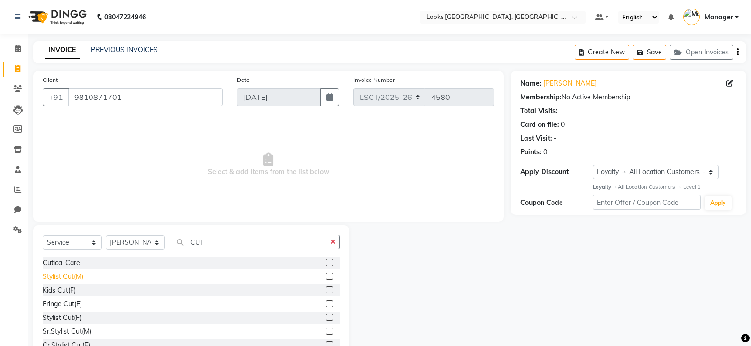
click at [55, 276] on div "Stylist Cut(M)" at bounding box center [63, 277] width 41 height 10
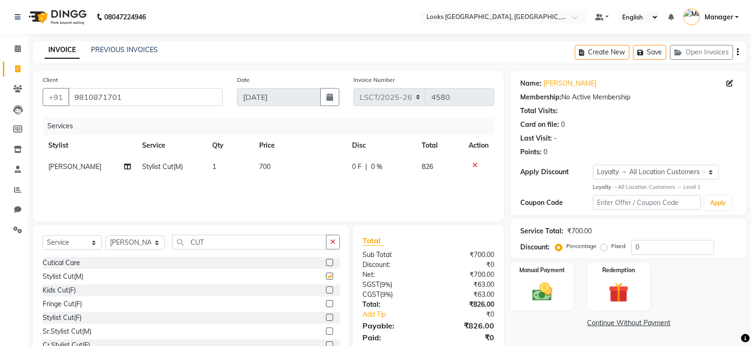
checkbox input "false"
drag, startPoint x: 229, startPoint y: 245, endPoint x: 28, endPoint y: 272, distance: 202.2
click at [28, 272] on div "Select Service Product Membership Package Voucher Prepaid Gift Card Select Styl…" at bounding box center [187, 295] width 323 height 140
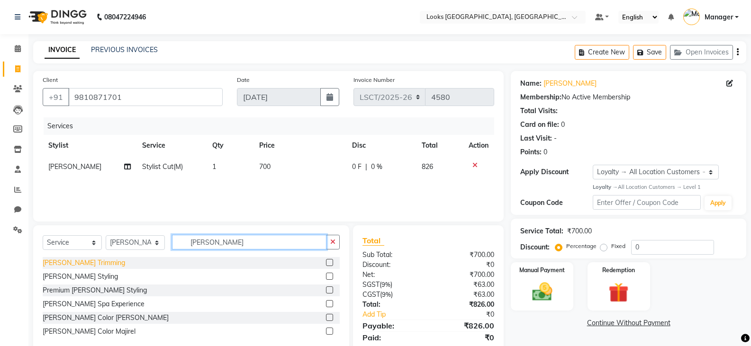
type input "[PERSON_NAME]"
click at [52, 259] on div "[PERSON_NAME] Trimming" at bounding box center [84, 263] width 82 height 10
checkbox input "false"
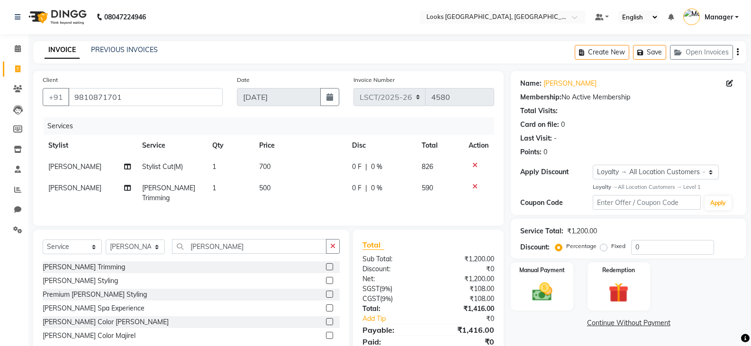
click at [287, 164] on td "700" at bounding box center [299, 166] width 93 height 21
select select "90414"
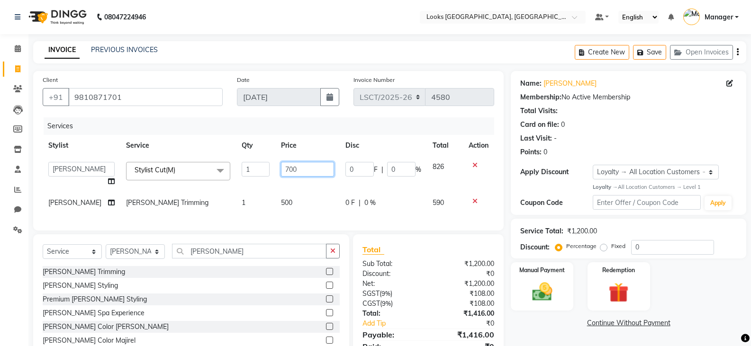
drag, startPoint x: 300, startPoint y: 167, endPoint x: 307, endPoint y: 158, distance: 11.8
click at [209, 187] on tr "[PERSON_NAME] Ajay_pdct Bharat_pdct Counter Sales [PERSON_NAME] guddu_asst [PER…" at bounding box center [268, 174] width 451 height 36
type input "750"
click at [293, 206] on div "Services Stylist Service Qty Price Disc Total Action [PERSON_NAME] Ajay_pdct Bh…" at bounding box center [268, 169] width 451 height 104
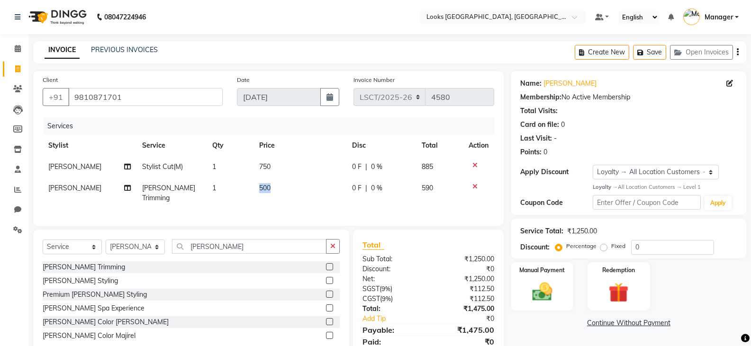
drag, startPoint x: 306, startPoint y: 188, endPoint x: 251, endPoint y: 190, distance: 55.9
click at [251, 190] on tr "[PERSON_NAME] Trimming 1 500 0 F | 0 % 590" at bounding box center [268, 193] width 451 height 31
click at [280, 191] on td "500" at bounding box center [299, 193] width 93 height 31
select select "90414"
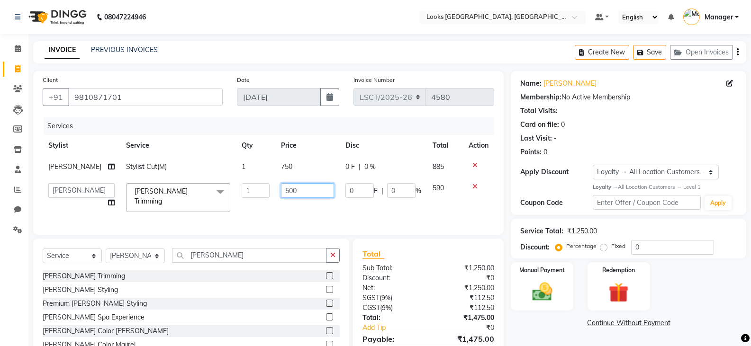
drag, startPoint x: 298, startPoint y: 185, endPoint x: 261, endPoint y: 203, distance: 40.9
click at [261, 203] on tr "[PERSON_NAME] Ajay_pdct Bharat_pdct Counter Sales [PERSON_NAME] guddu_asst [PER…" at bounding box center [268, 198] width 451 height 40
type input "400"
click at [538, 288] on img at bounding box center [542, 292] width 34 height 24
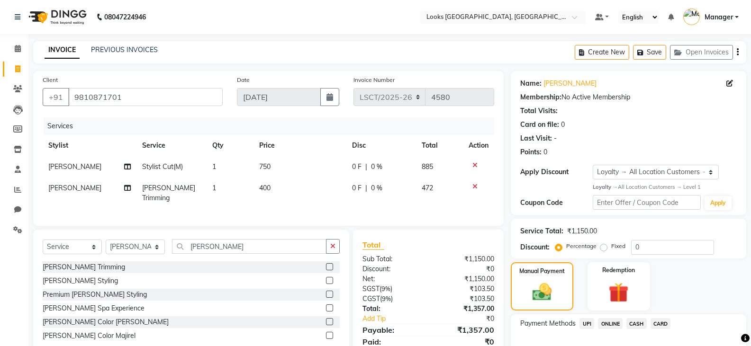
click at [641, 326] on span "CASH" at bounding box center [636, 323] width 20 height 11
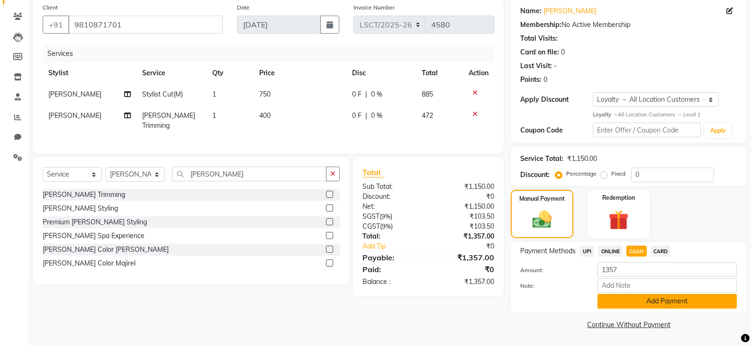
click at [636, 297] on button "Add Payment" at bounding box center [666, 301] width 139 height 15
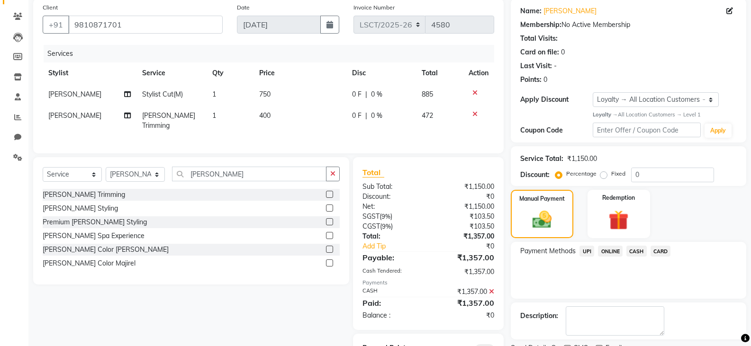
scroll to position [115, 0]
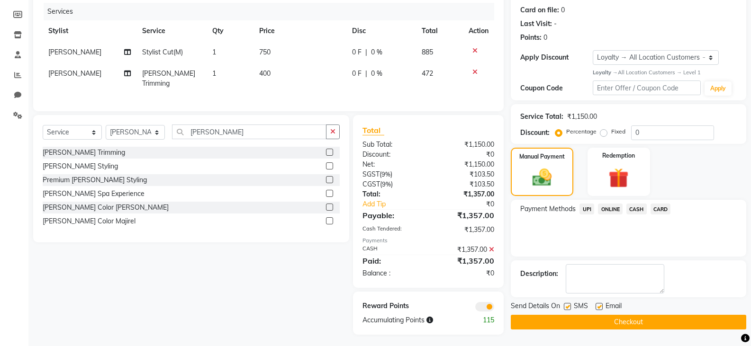
click at [606, 326] on button "Checkout" at bounding box center [628, 322] width 235 height 15
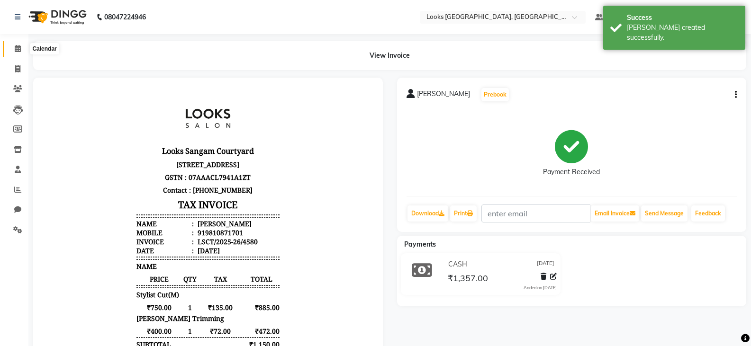
click at [11, 51] on span at bounding box center [17, 49] width 17 height 11
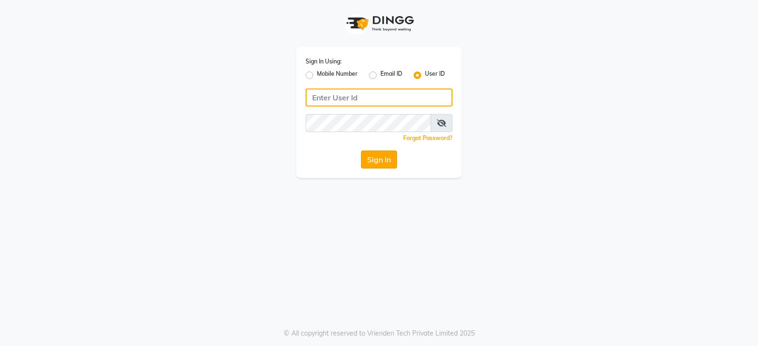
type input "e3899-01"
click at [372, 159] on button "Sign In" at bounding box center [379, 160] width 36 height 18
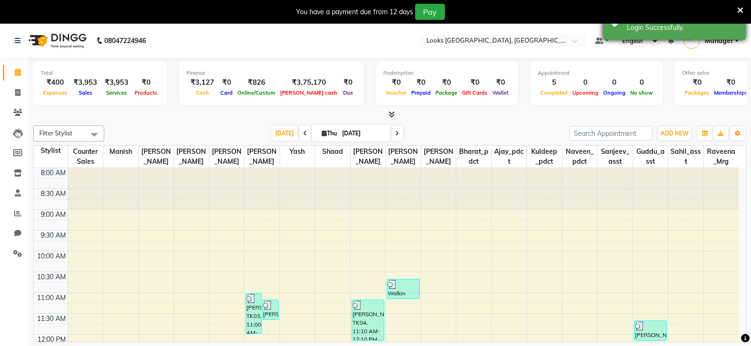
click at [737, 10] on icon at bounding box center [740, 10] width 6 height 9
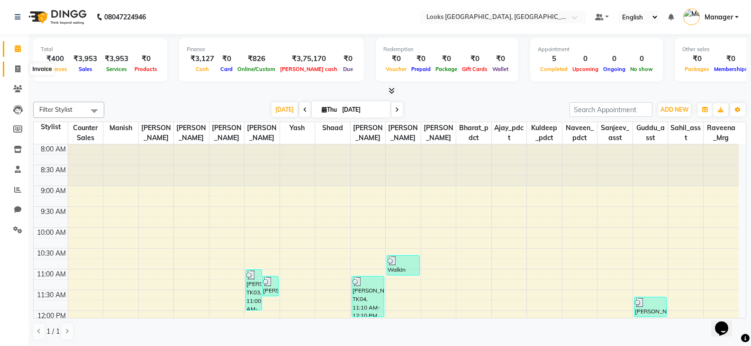
click at [16, 70] on icon at bounding box center [17, 68] width 5 height 7
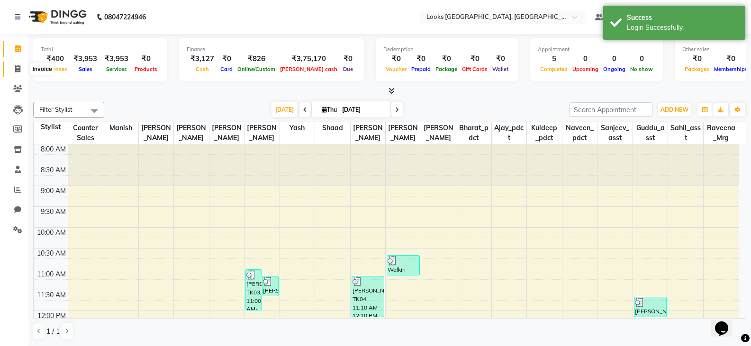
select select "service"
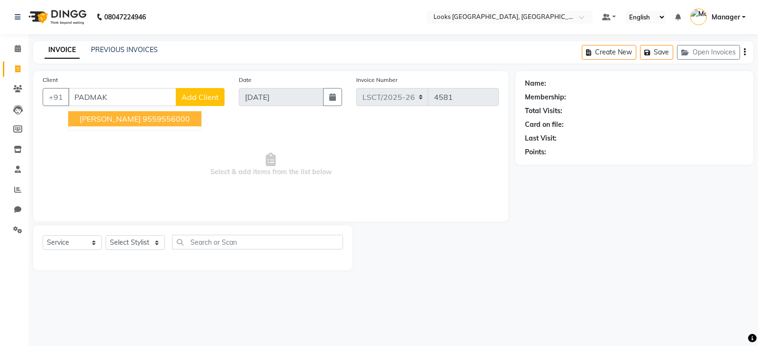
click at [465, 180] on span "Select & add items from the list below" at bounding box center [271, 164] width 456 height 95
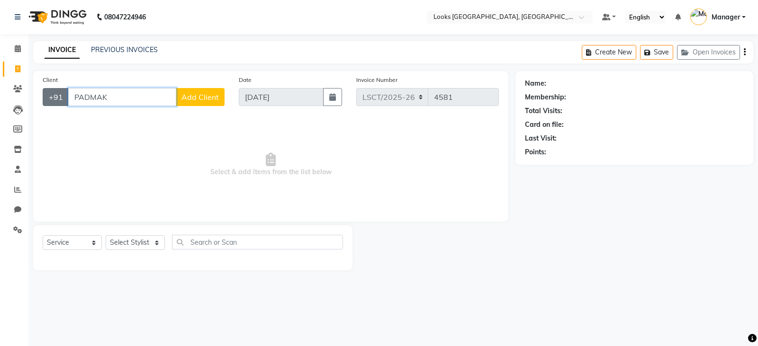
drag, startPoint x: 121, startPoint y: 100, endPoint x: 56, endPoint y: 104, distance: 65.0
click at [56, 104] on div "+91 PADMAK Add Client" at bounding box center [134, 97] width 182 height 18
paste input "9810826339"
type input "9810826339"
click at [194, 99] on span "Add Client" at bounding box center [199, 96] width 37 height 9
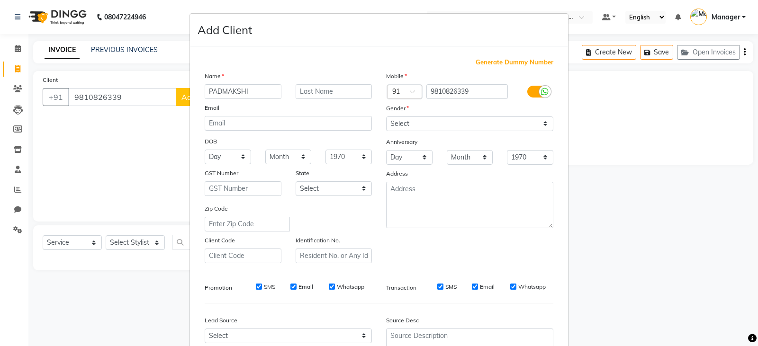
type input "PADMAKSHI"
click at [329, 96] on input "text" at bounding box center [334, 91] width 77 height 15
type input "RAHEJA"
drag, startPoint x: 399, startPoint y: 121, endPoint x: 397, endPoint y: 131, distance: 10.0
click at [399, 121] on select "Select [DEMOGRAPHIC_DATA] [DEMOGRAPHIC_DATA] Other Prefer Not To Say" at bounding box center [469, 124] width 167 height 15
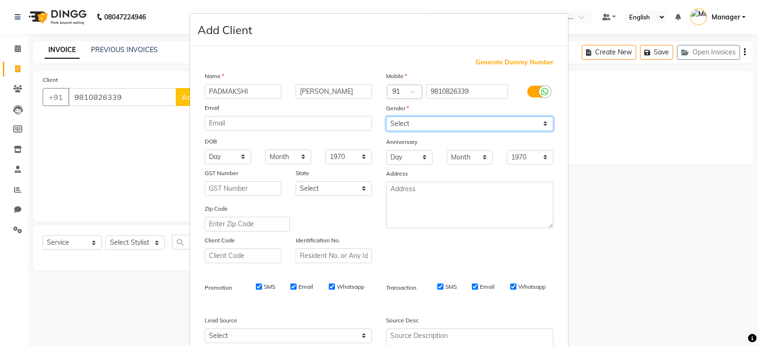
select select "[DEMOGRAPHIC_DATA]"
click at [386, 117] on select "Select [DEMOGRAPHIC_DATA] [DEMOGRAPHIC_DATA] Other Prefer Not To Say" at bounding box center [469, 124] width 167 height 15
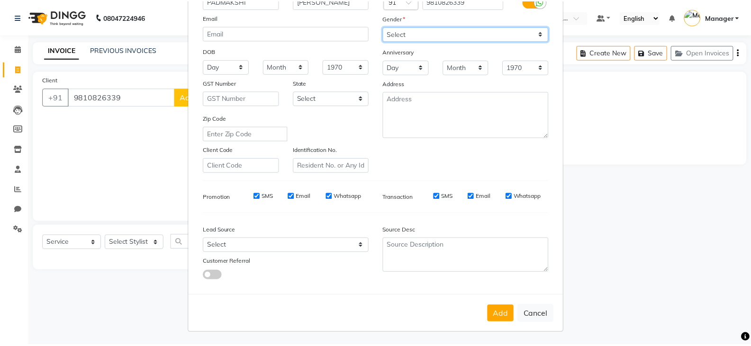
scroll to position [91, 0]
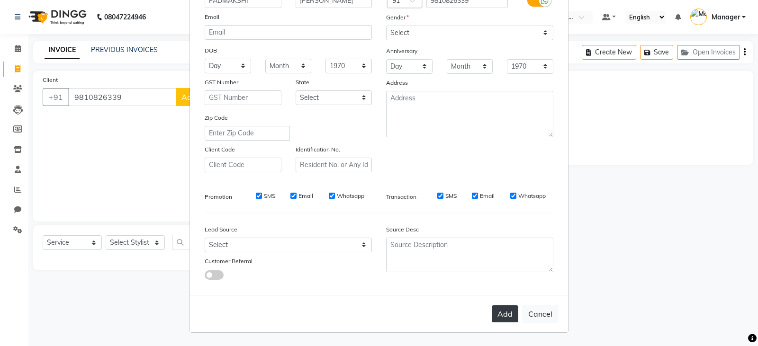
click at [503, 316] on button "Add" at bounding box center [505, 314] width 27 height 17
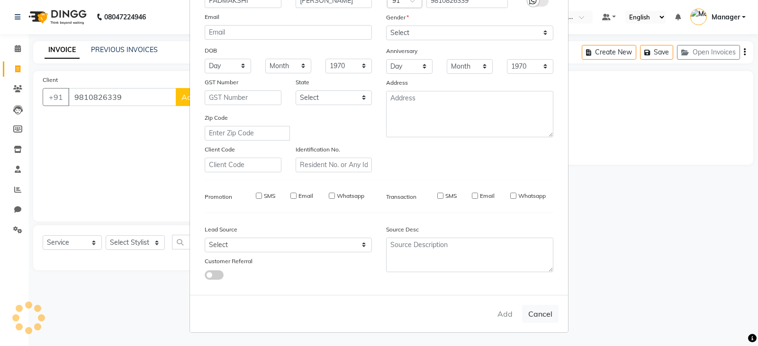
select select
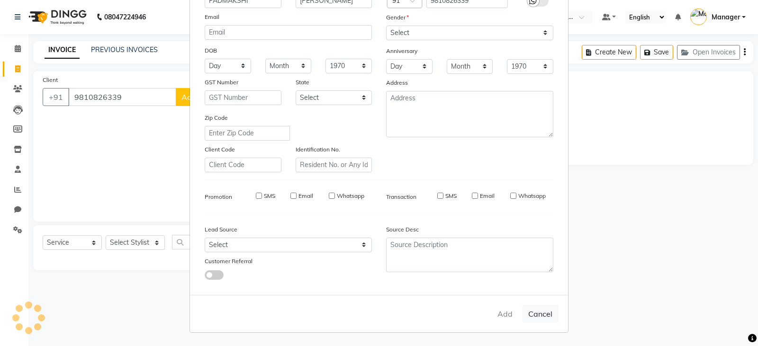
select select
checkbox input "false"
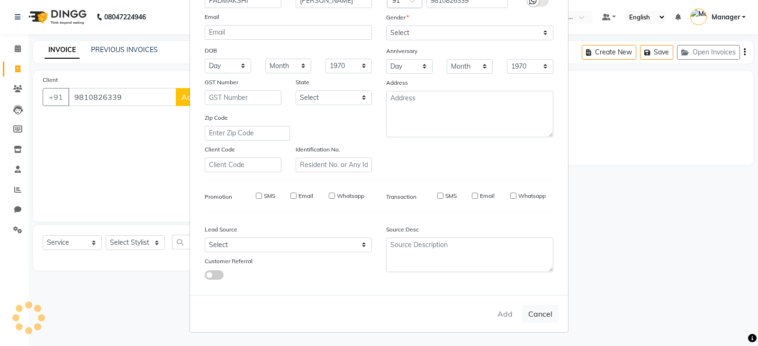
checkbox input "false"
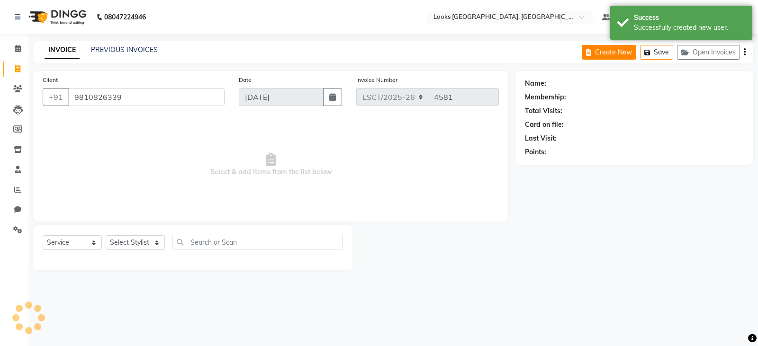
select select "1: Object"
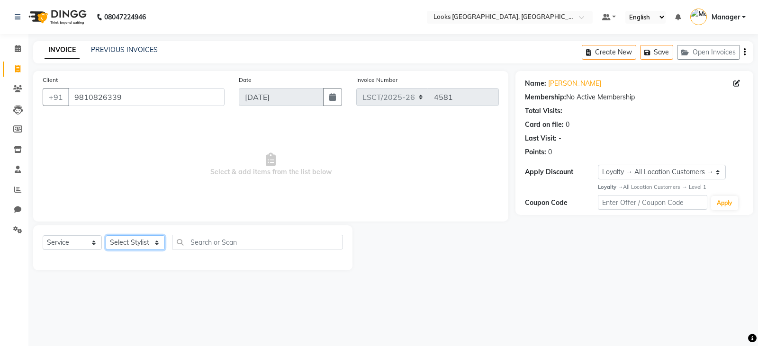
click at [137, 241] on select "Select Stylist [PERSON_NAME] Bharat_pdct Counter Sales [PERSON_NAME] guddu_asst…" at bounding box center [135, 242] width 59 height 15
select select "90407"
click at [106, 235] on select "Select Stylist [PERSON_NAME] Bharat_pdct Counter Sales [PERSON_NAME] guddu_asst…" at bounding box center [135, 242] width 59 height 15
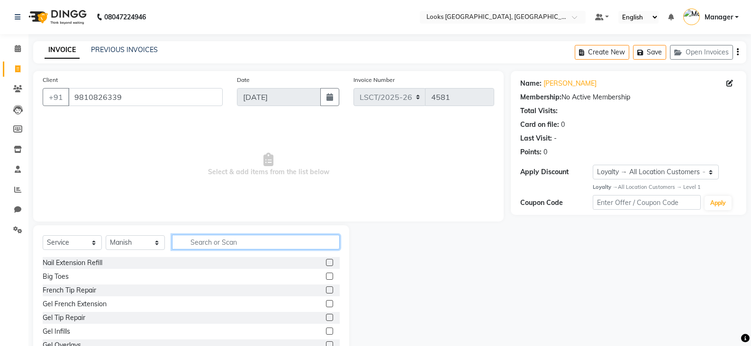
click at [232, 241] on input "text" at bounding box center [256, 242] width 168 height 15
type input "CUT"
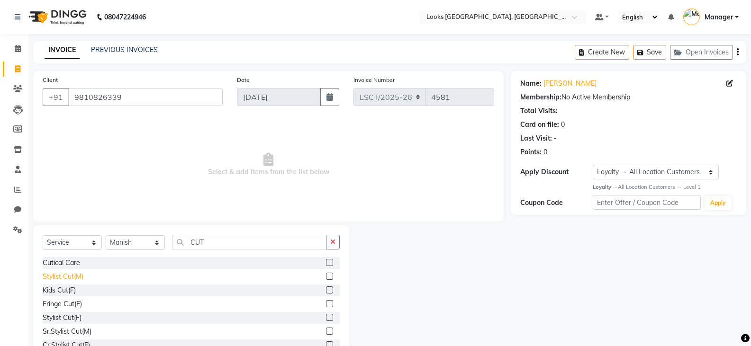
click at [74, 276] on div "Stylist Cut(M)" at bounding box center [63, 277] width 41 height 10
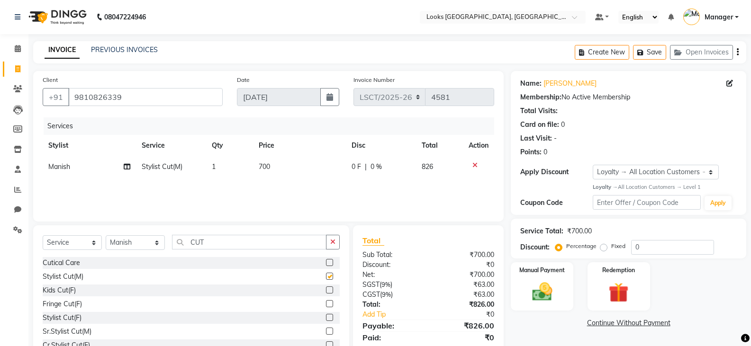
checkbox input "false"
click at [473, 166] on icon at bounding box center [474, 165] width 5 height 7
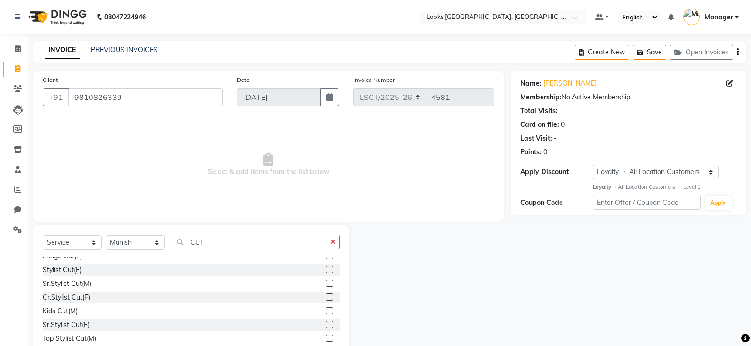
scroll to position [111, 0]
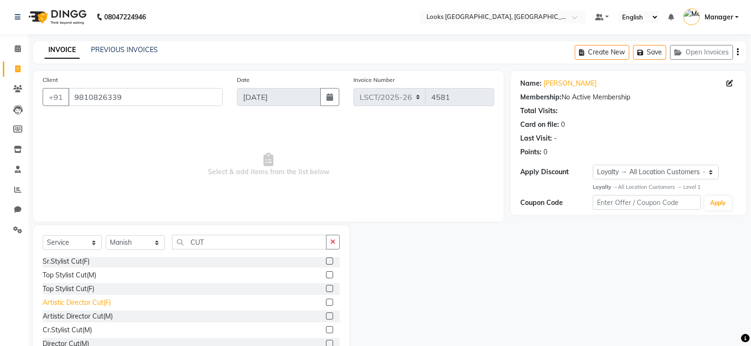
click at [78, 303] on div "Artistic Director Cut(F)" at bounding box center [77, 303] width 68 height 10
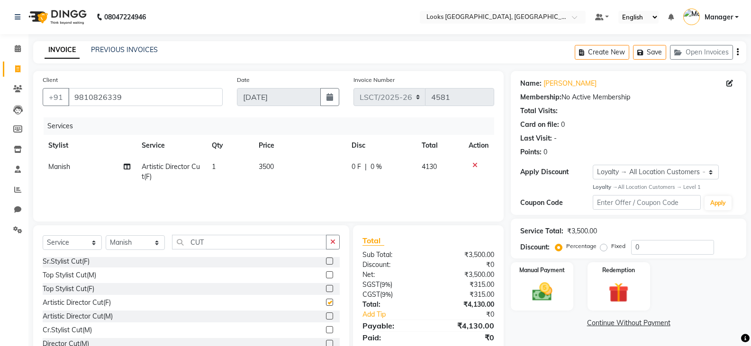
checkbox input "false"
click at [268, 174] on td "3500" at bounding box center [299, 171] width 93 height 31
select select "90407"
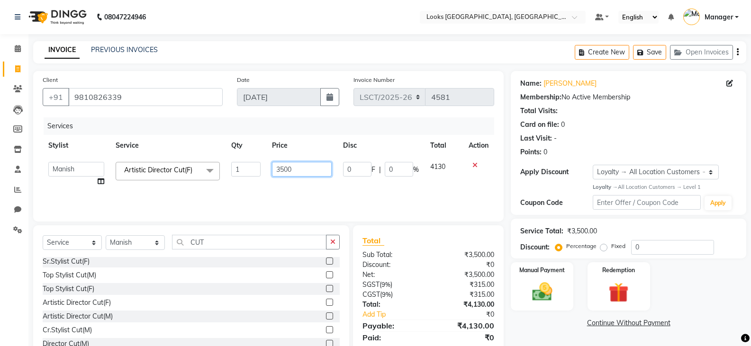
drag, startPoint x: 276, startPoint y: 166, endPoint x: 245, endPoint y: 173, distance: 31.6
click at [247, 172] on tr "Adil Ajay_pdct Bharat_pdct Counter Sales Ezaz guddu_asst Jisha Kuldeep _pdct Ma…" at bounding box center [268, 174] width 451 height 36
type input "2500"
drag, startPoint x: 683, startPoint y: 298, endPoint x: 677, endPoint y: 298, distance: 5.2
click at [682, 298] on div "Manual Payment Redemption" at bounding box center [629, 286] width 250 height 49
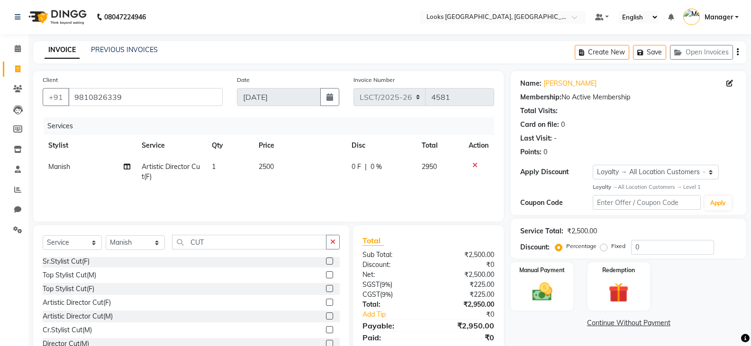
click at [476, 165] on icon at bounding box center [474, 165] width 5 height 7
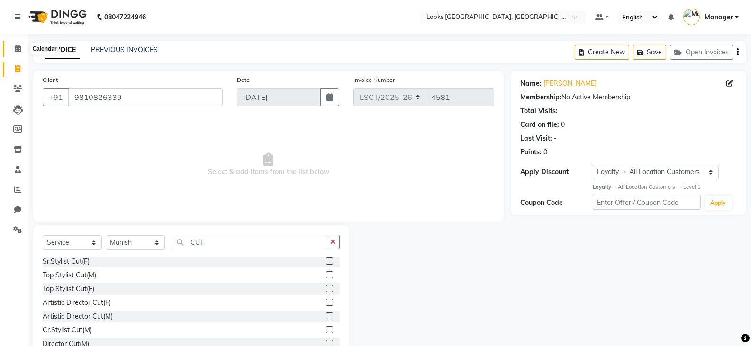
click at [10, 52] on span at bounding box center [17, 49] width 17 height 11
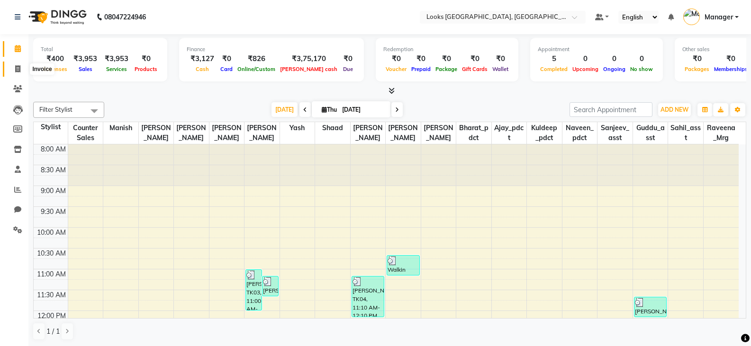
click at [13, 70] on span at bounding box center [17, 69] width 17 height 11
select select "service"
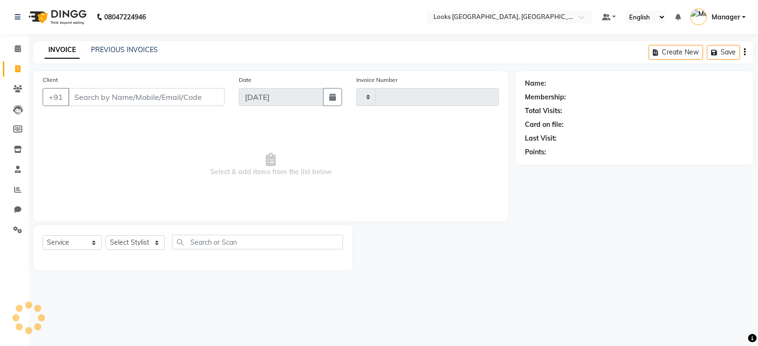
type input "4581"
select select "8942"
click at [143, 102] on input "Client" at bounding box center [146, 97] width 156 height 18
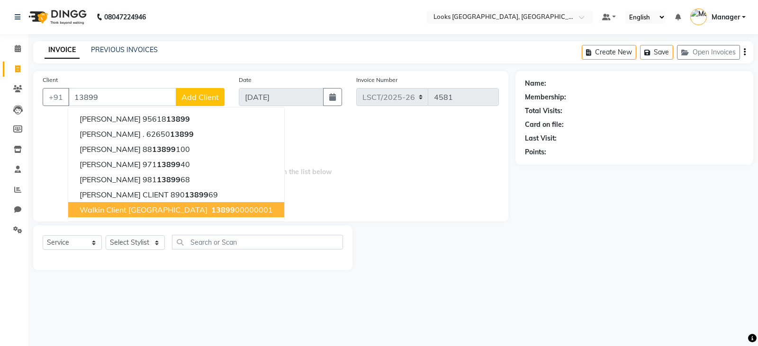
click at [127, 210] on span "Walkin Client [GEOGRAPHIC_DATA]" at bounding box center [144, 209] width 128 height 9
type input "1389900000001"
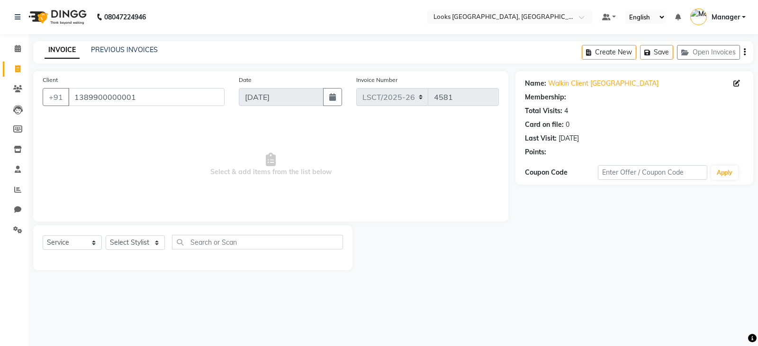
select select "1: Object"
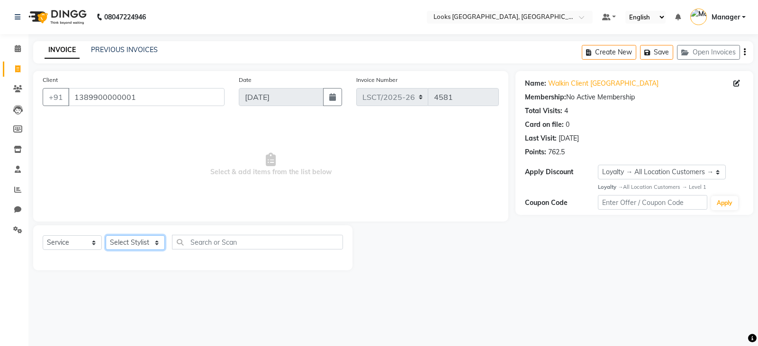
click at [125, 240] on select "Select Stylist [PERSON_NAME] Bharat_pdct Counter Sales [PERSON_NAME] guddu_asst…" at bounding box center [135, 242] width 59 height 15
select select "90415"
click at [106, 235] on select "Select Stylist [PERSON_NAME] Bharat_pdct Counter Sales [PERSON_NAME] guddu_asst…" at bounding box center [135, 242] width 59 height 15
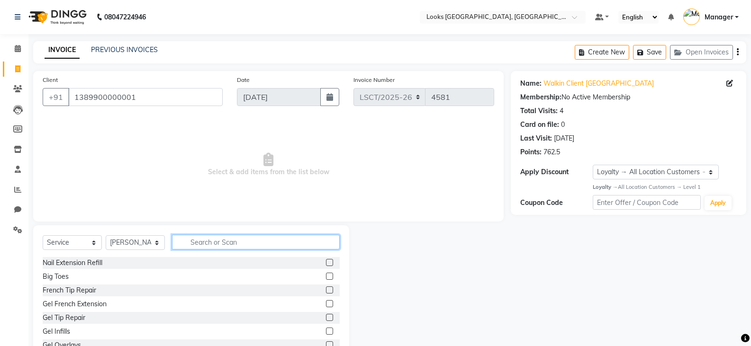
click at [194, 239] on input "text" at bounding box center [256, 242] width 168 height 15
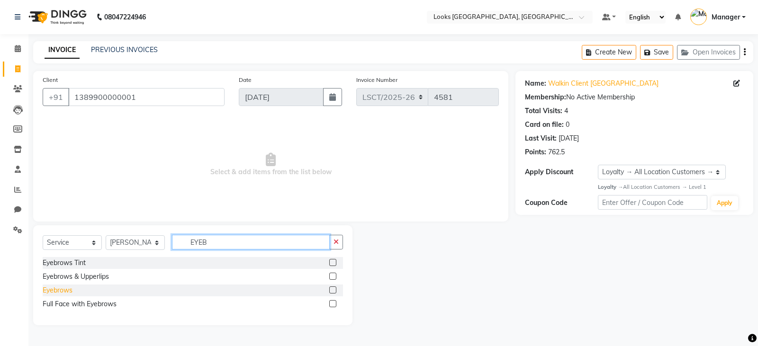
type input "EYEB"
click at [64, 288] on div "Eyebrows" at bounding box center [58, 291] width 30 height 10
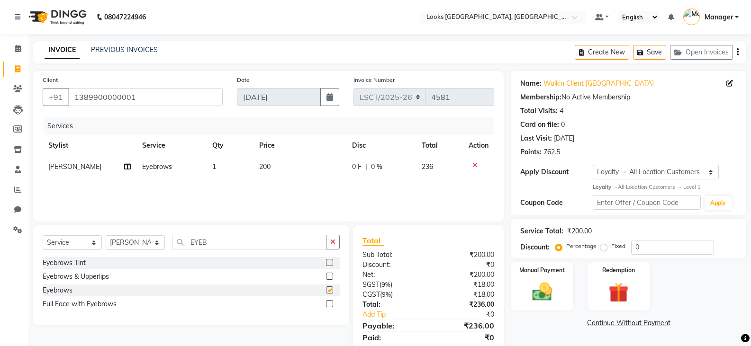
checkbox input "false"
click at [271, 167] on td "200" at bounding box center [299, 166] width 93 height 21
select select "90415"
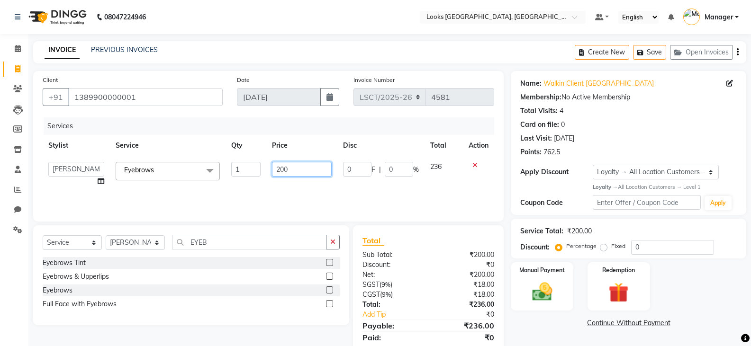
drag, startPoint x: 309, startPoint y: 169, endPoint x: 208, endPoint y: 184, distance: 102.5
click at [208, 184] on tr "Adil Ajay_pdct Bharat_pdct Counter Sales Ezaz guddu_asst Jisha Kuldeep _pdct Ma…" at bounding box center [268, 174] width 451 height 36
type input "100"
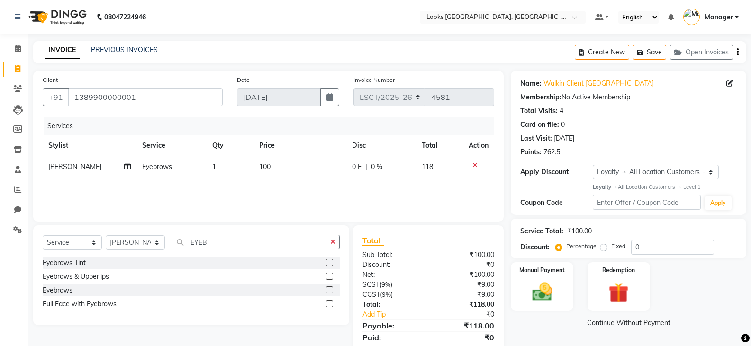
click at [706, 286] on div "Manual Payment Redemption" at bounding box center [629, 286] width 250 height 49
drag, startPoint x: 551, startPoint y: 291, endPoint x: 436, endPoint y: 169, distance: 168.6
click at [551, 291] on img at bounding box center [542, 291] width 33 height 23
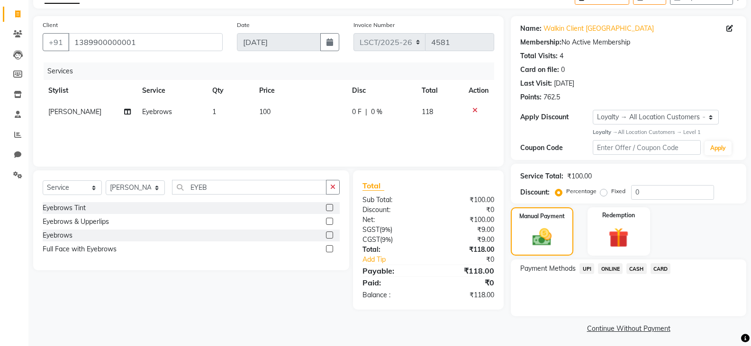
scroll to position [59, 0]
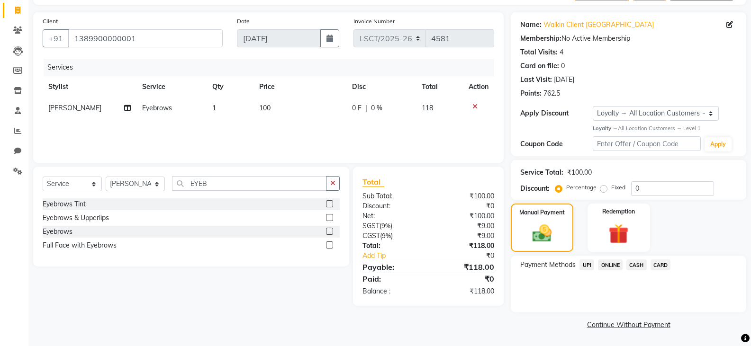
click at [589, 264] on span "UPI" at bounding box center [586, 265] width 15 height 11
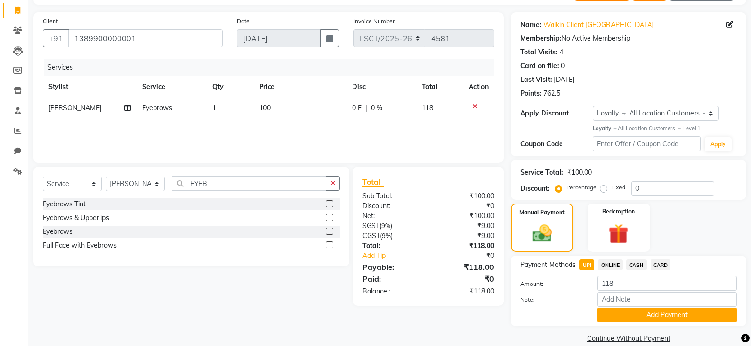
drag, startPoint x: 642, startPoint y: 316, endPoint x: 538, endPoint y: 308, distance: 105.0
click at [643, 316] on button "Add Payment" at bounding box center [666, 315] width 139 height 15
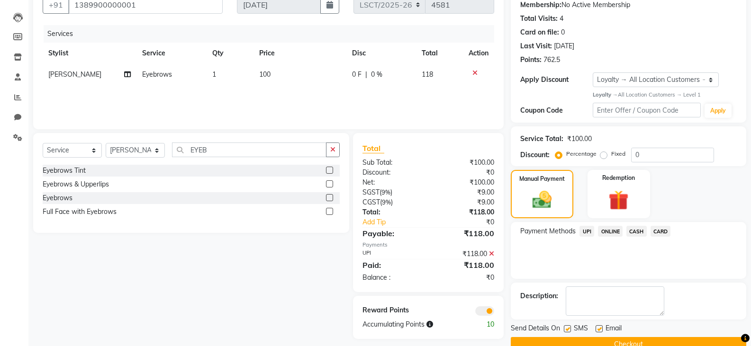
scroll to position [112, 0]
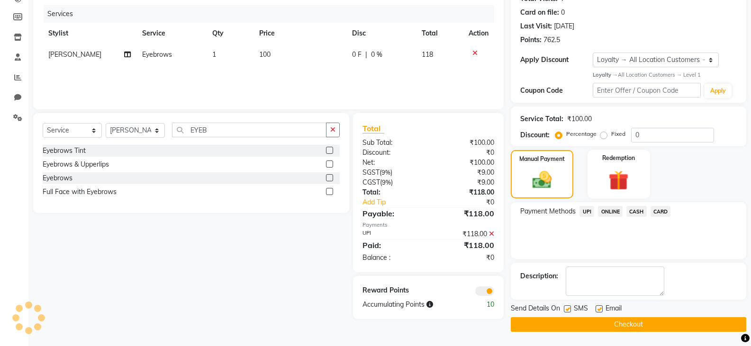
click at [573, 321] on button "Checkout" at bounding box center [628, 324] width 235 height 15
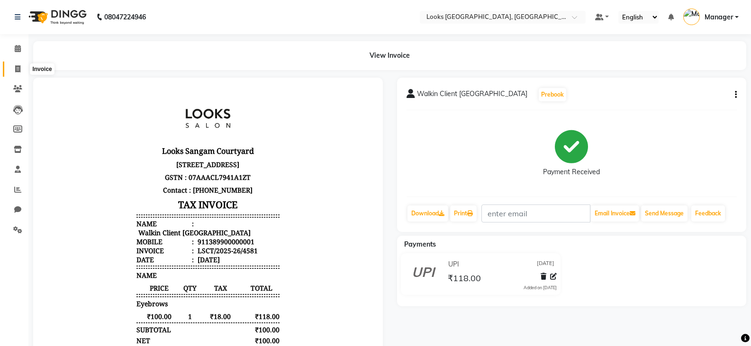
click at [17, 66] on icon at bounding box center [17, 68] width 5 height 7
select select "service"
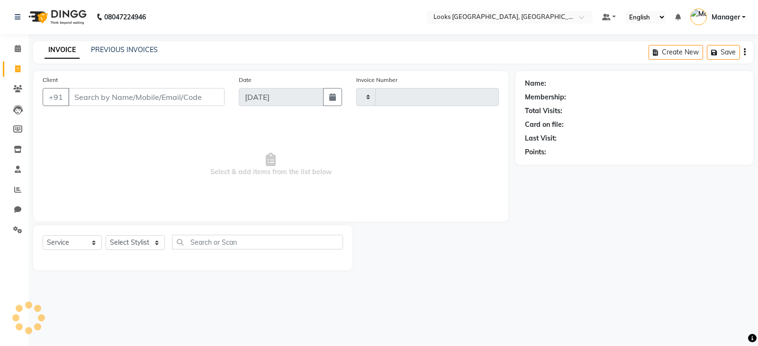
type input "4582"
select select "8942"
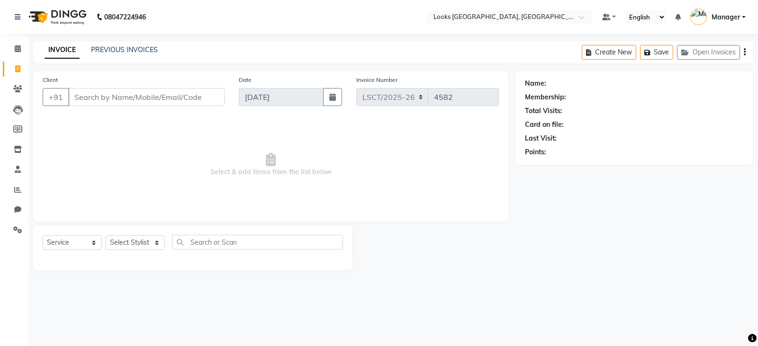
click at [118, 96] on input "Client" at bounding box center [146, 97] width 156 height 18
click at [125, 50] on link "PREVIOUS INVOICES" at bounding box center [124, 49] width 67 height 9
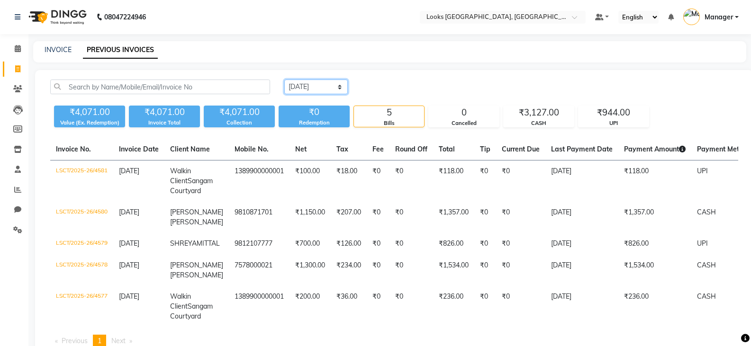
click at [302, 93] on select "Today Yesterday Custom Range" at bounding box center [315, 87] width 63 height 15
select select "yesterday"
click at [284, 80] on select "Today Yesterday Custom Range" at bounding box center [315, 87] width 63 height 15
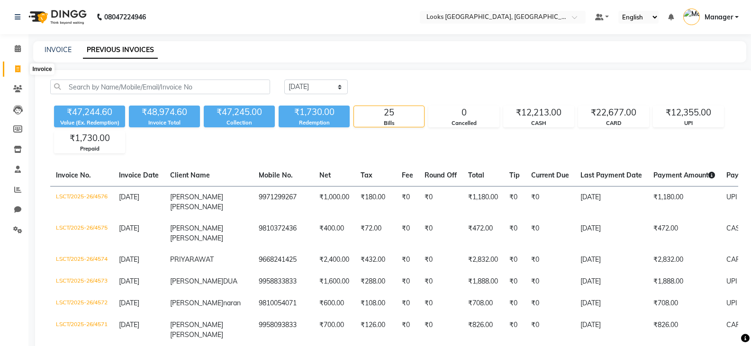
click at [21, 71] on span at bounding box center [17, 69] width 17 height 11
select select "service"
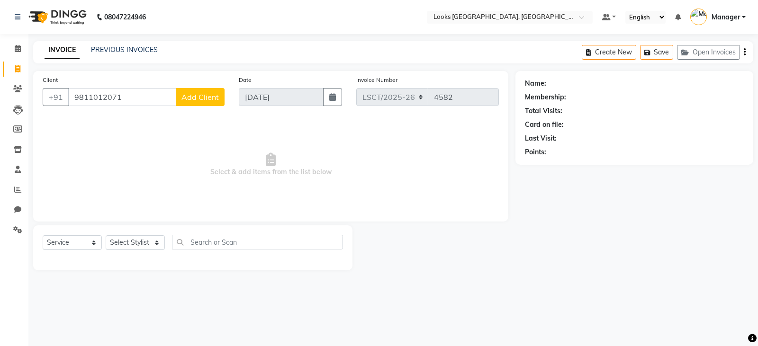
click at [120, 99] on input "9811012071" at bounding box center [122, 97] width 108 height 18
type input "9811012071"
click at [13, 49] on span at bounding box center [17, 49] width 17 height 11
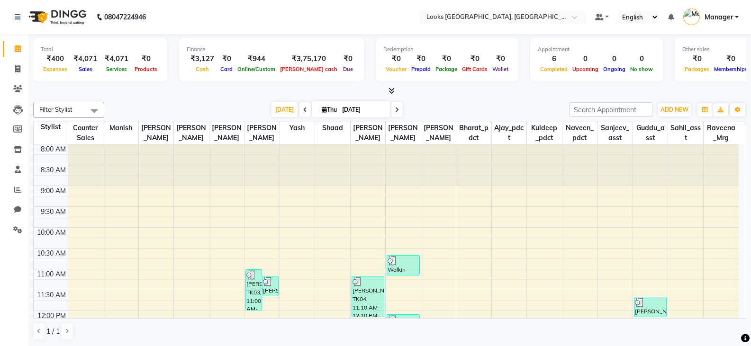
click at [387, 88] on span at bounding box center [390, 91] width 10 height 10
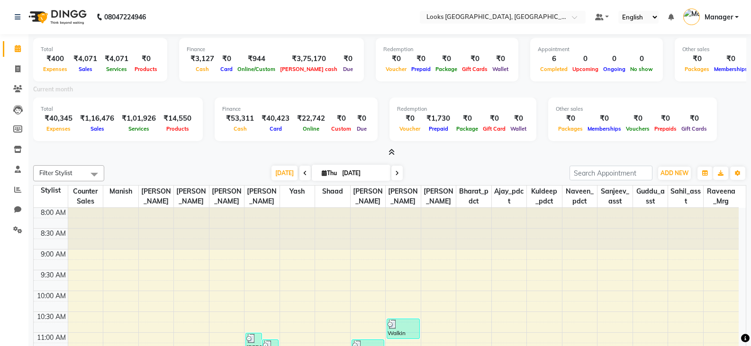
click at [389, 152] on icon at bounding box center [391, 152] width 6 height 7
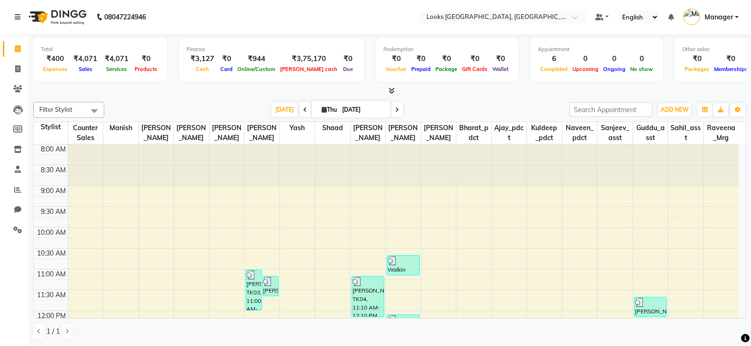
click at [391, 109] on span at bounding box center [396, 109] width 11 height 15
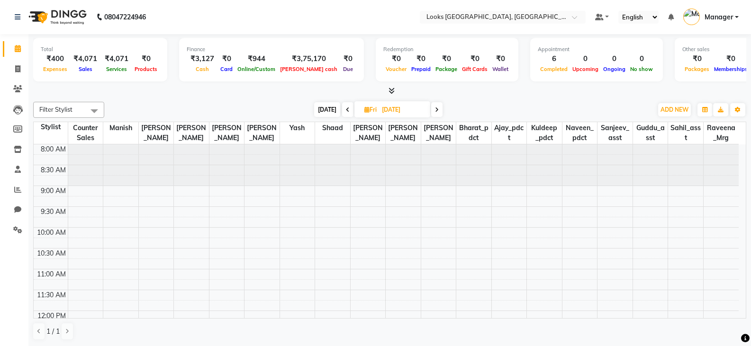
scroll to position [167, 0]
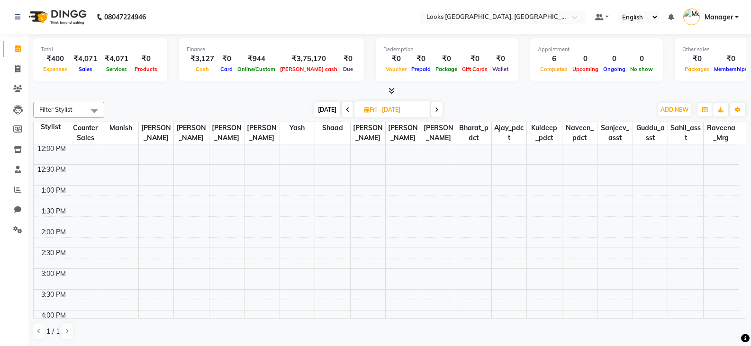
click at [342, 110] on span at bounding box center [347, 109] width 11 height 15
type input "[DATE]"
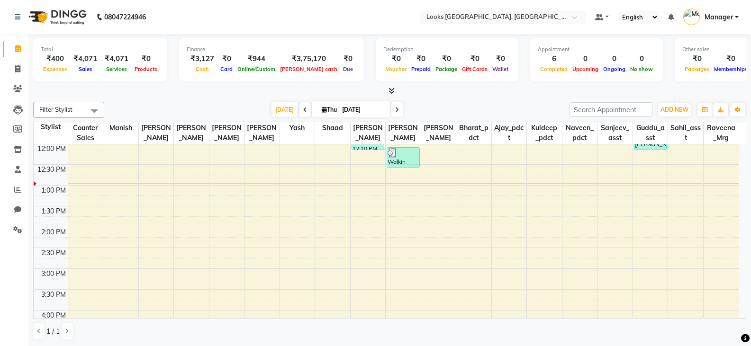
click at [575, 19] on span at bounding box center [578, 19] width 12 height 9
click at [531, 17] on input "text" at bounding box center [492, 17] width 137 height 9
click at [306, 20] on nav "08047224946 Select Location × Looks Sangam Courtyard, Delhi Default Panel My Pa…" at bounding box center [375, 17] width 751 height 34
click at [12, 47] on span at bounding box center [17, 49] width 17 height 11
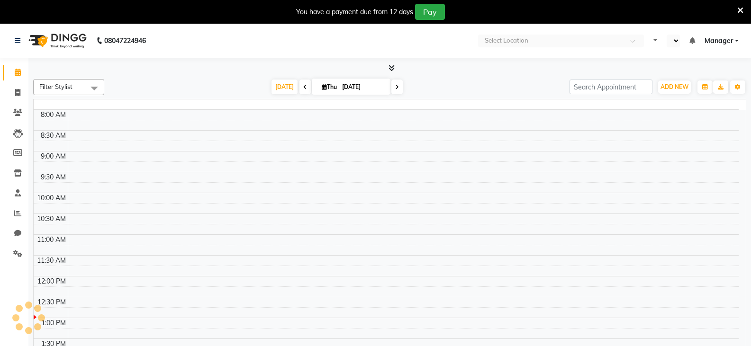
select select "en"
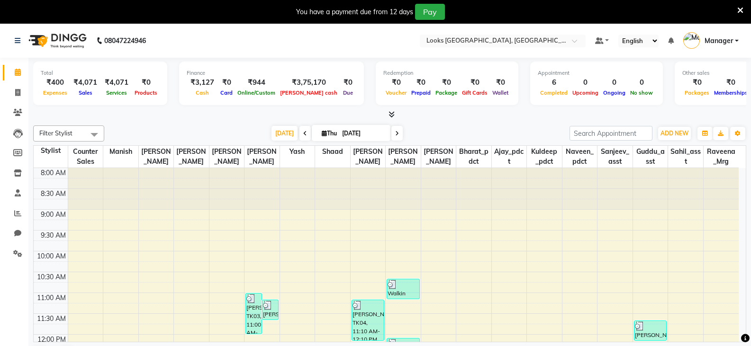
click at [738, 10] on icon at bounding box center [740, 10] width 6 height 9
click at [738, 9] on icon at bounding box center [740, 10] width 6 height 9
